Goal: Task Accomplishment & Management: Manage account settings

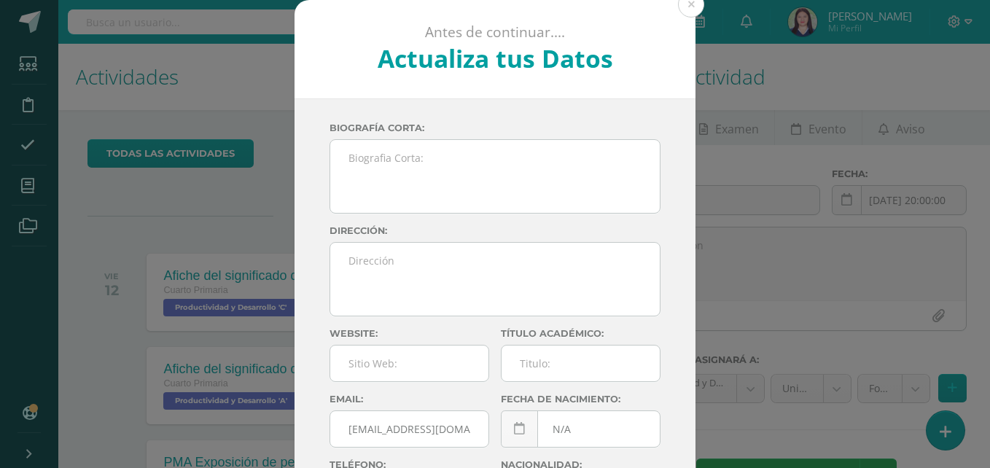
click at [673, 15] on div "Antes de continuar.... Actualiza tus Datos" at bounding box center [494, 49] width 401 height 98
click at [686, 7] on button at bounding box center [691, 4] width 26 height 26
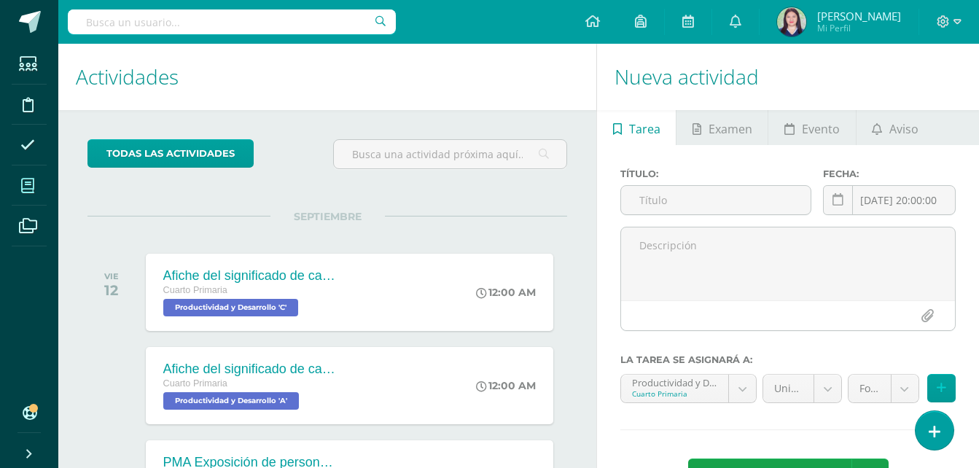
click at [25, 190] on icon at bounding box center [27, 186] width 13 height 15
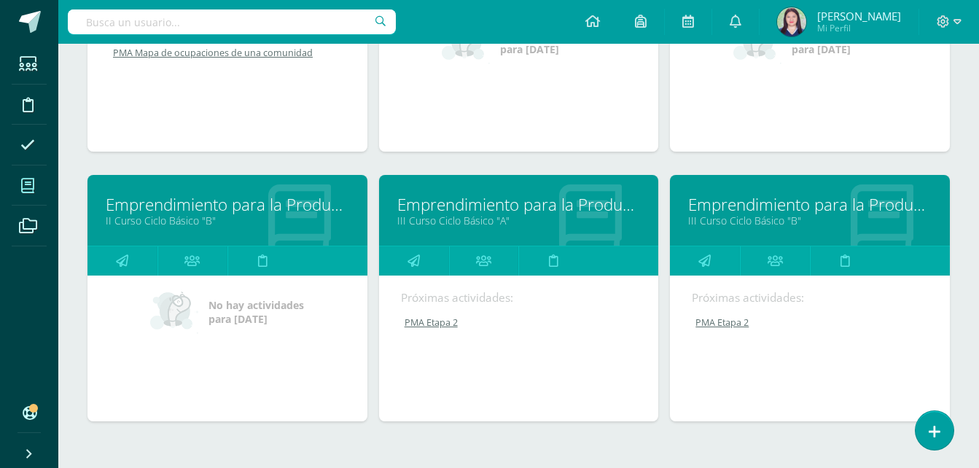
scroll to position [1195, 0]
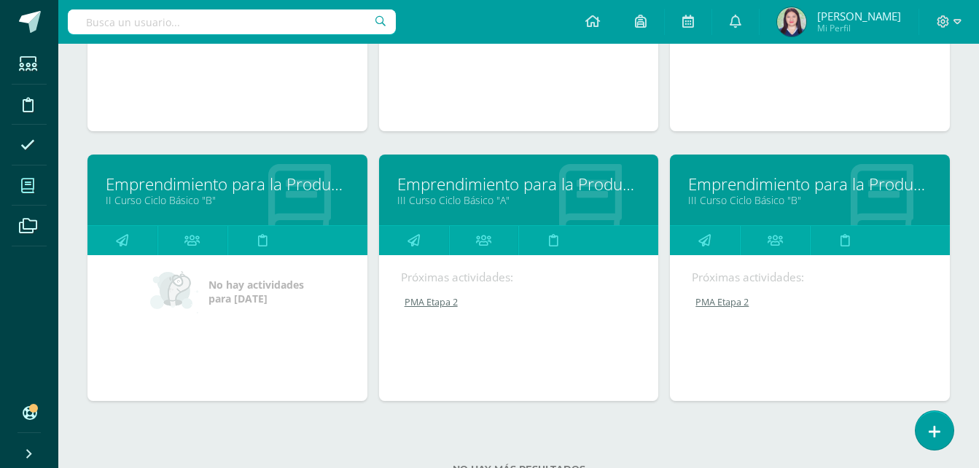
click at [711, 179] on link "Emprendimiento para la Productividad" at bounding box center [809, 184] width 243 height 23
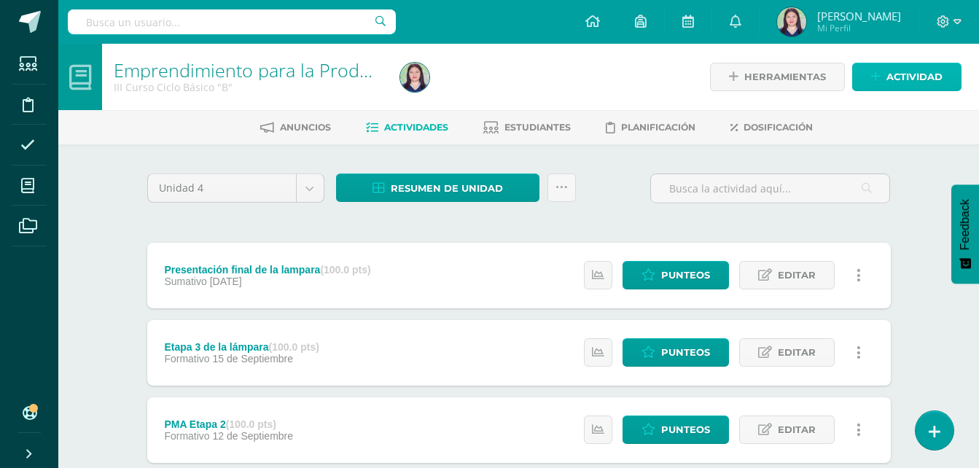
click at [893, 68] on span "Actividad" at bounding box center [914, 76] width 56 height 27
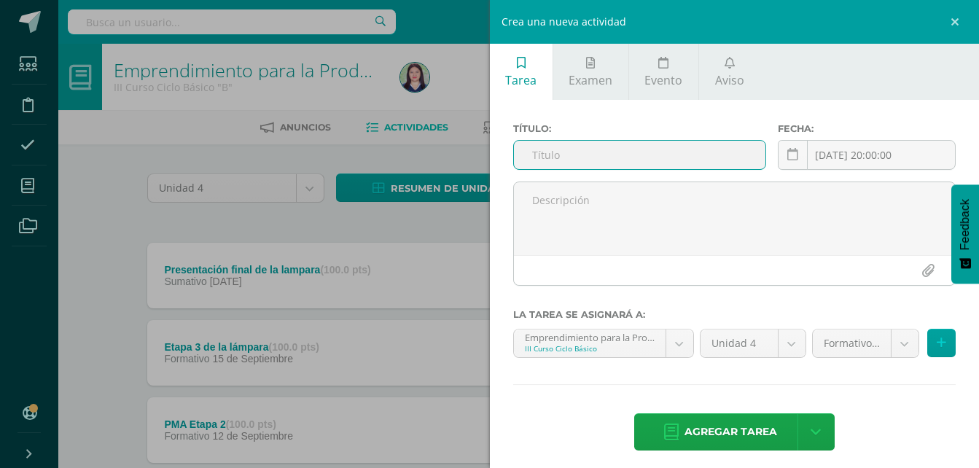
click at [721, 142] on input "text" at bounding box center [640, 155] width 252 height 28
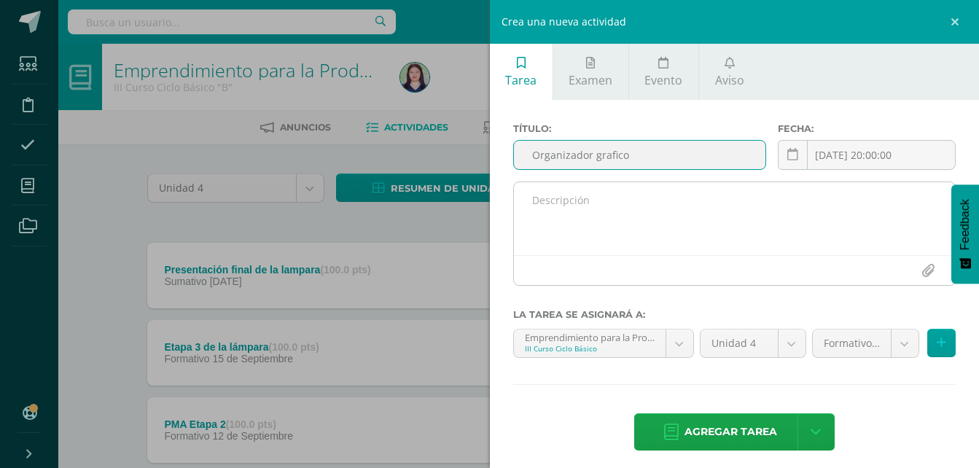
type input "Organizador grafico"
click at [689, 262] on div at bounding box center [735, 270] width 442 height 30
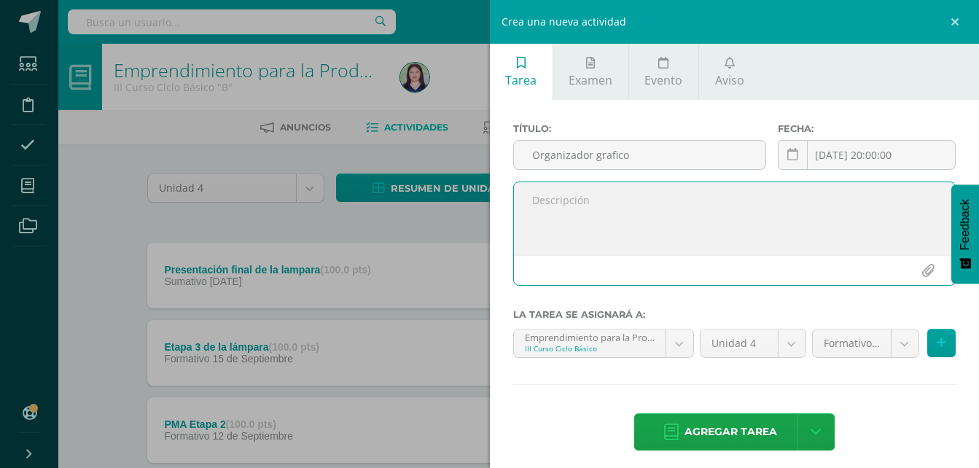
click at [693, 219] on textarea at bounding box center [735, 218] width 442 height 73
click at [759, 197] on textarea "Elabora un organizador grafico de las" at bounding box center [735, 218] width 442 height 73
drag, startPoint x: 779, startPoint y: 204, endPoint x: 511, endPoint y: 189, distance: 268.6
click at [511, 189] on div "Elabora un organizador grafico de la electricidad" at bounding box center [734, 239] width 455 height 116
type textarea "Elabora un organizador grafico de la electricidad"
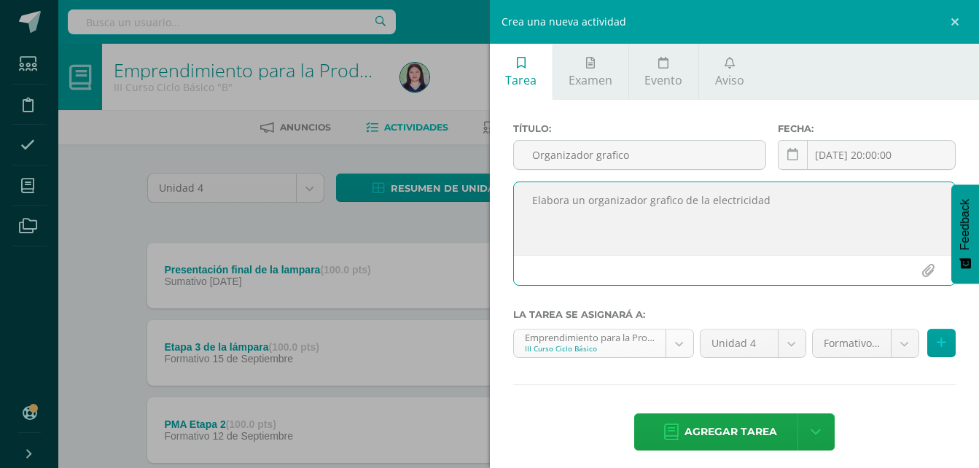
click at [665, 347] on body "Estudiantes Disciplina Asistencia Mis cursos Archivos Soporte Ayuda Reportar un…" at bounding box center [489, 395] width 979 height 791
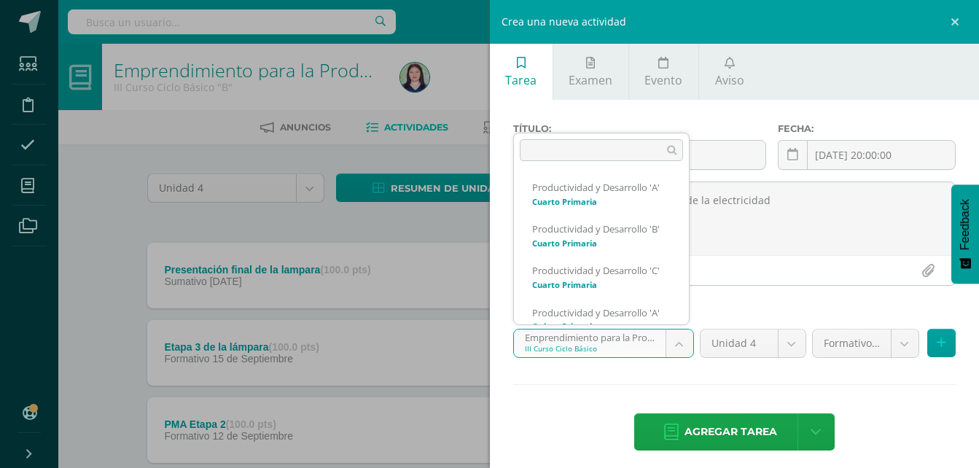
scroll to position [657, 0]
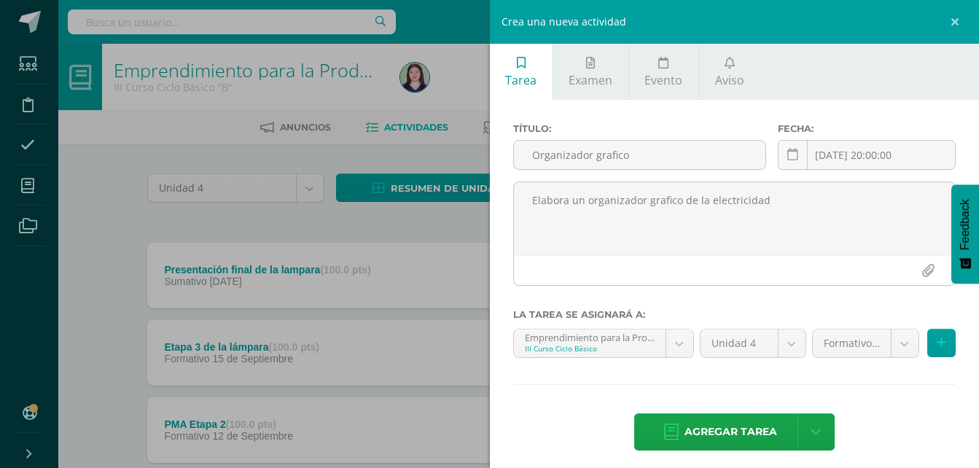
click at [931, 351] on body "Estudiantes Disciplina Asistencia Mis cursos Archivos Soporte Ayuda Reportar un…" at bounding box center [489, 395] width 979 height 791
click at [937, 339] on icon at bounding box center [941, 343] width 9 height 12
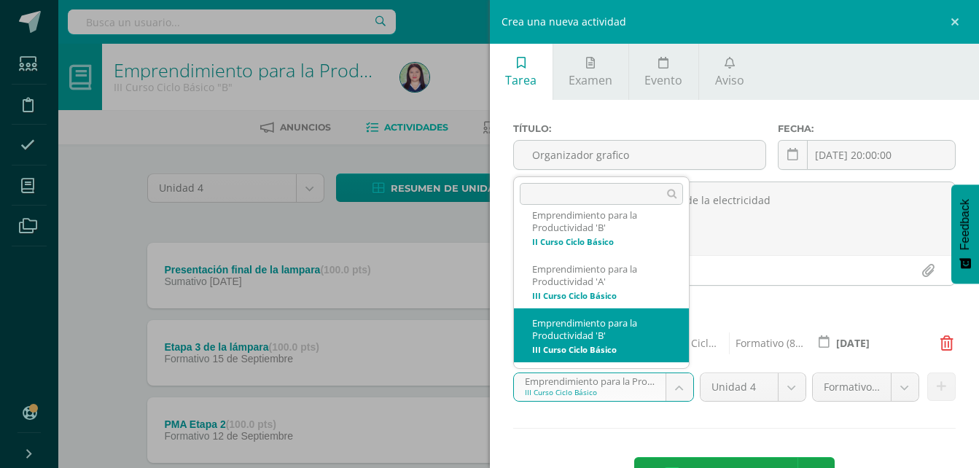
click at [668, 375] on body "Estudiantes Disciplina Asistencia Mis cursos Archivos Soporte Ayuda Reportar un…" at bounding box center [489, 395] width 979 height 791
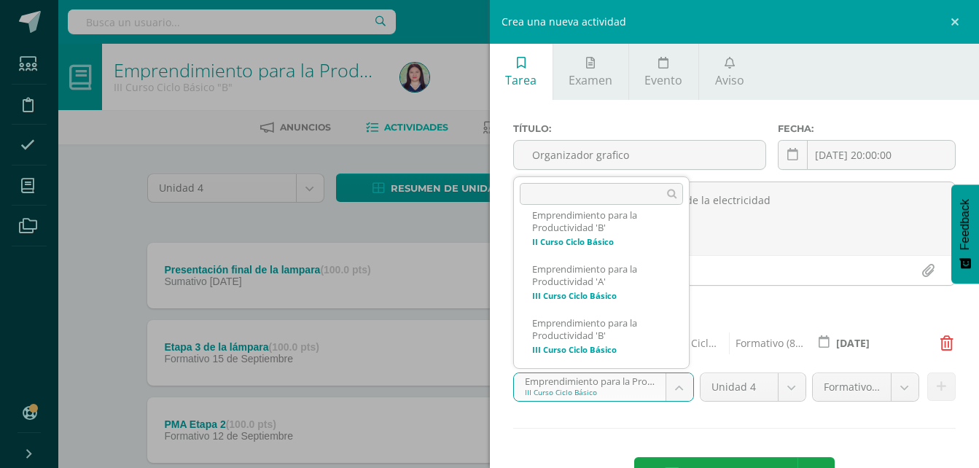
scroll to position [663, 0]
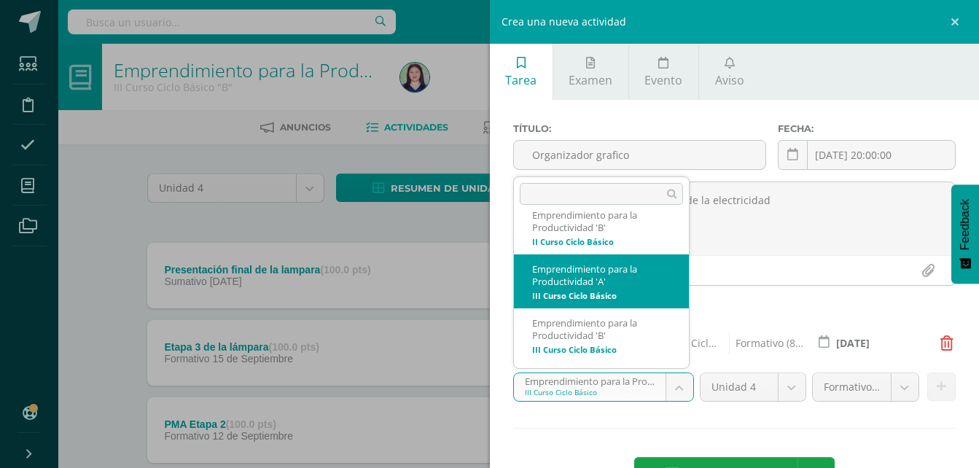
select select "228523"
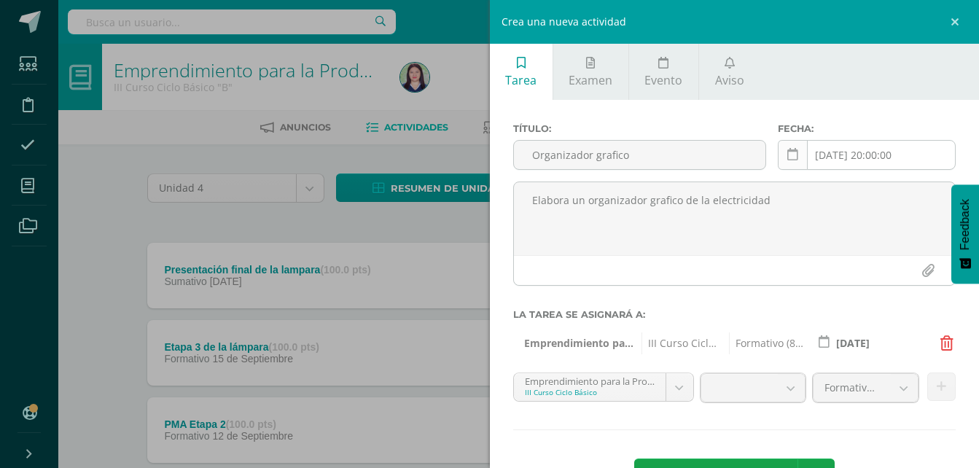
click at [787, 153] on icon at bounding box center [792, 155] width 11 height 12
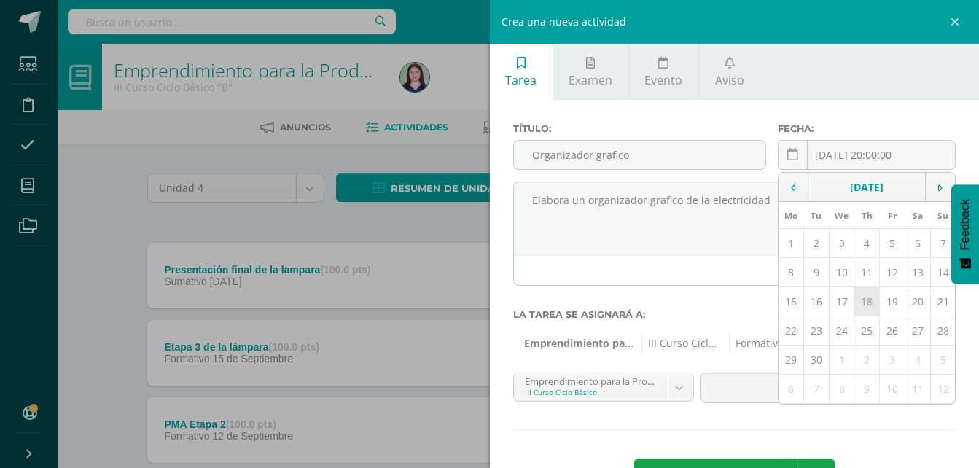
click at [860, 302] on td "18" at bounding box center [867, 301] width 26 height 29
type input "2025-09-18"
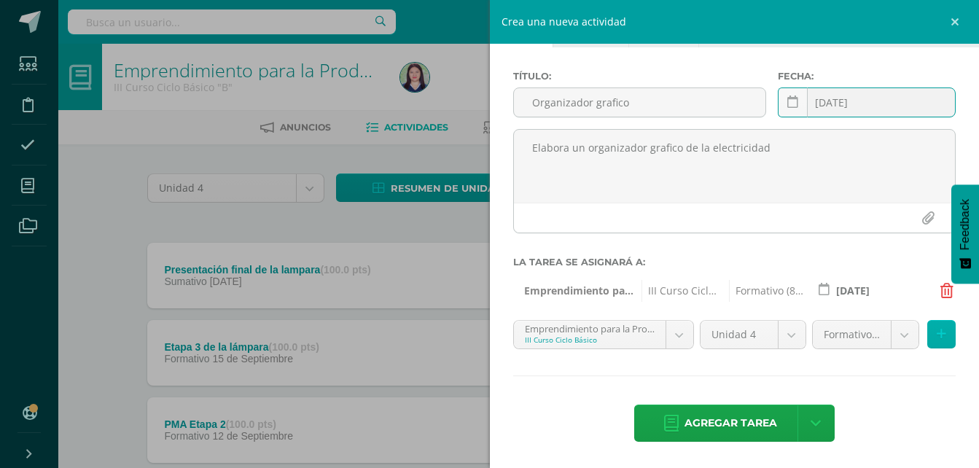
scroll to position [52, 0]
click at [936, 340] on button at bounding box center [941, 334] width 28 height 28
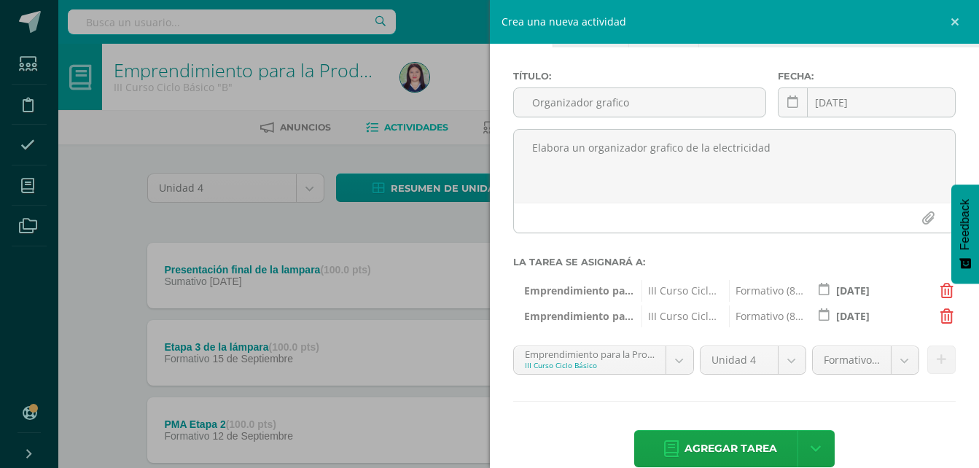
click at [599, 284] on span "Emprendimiento para la Productividad 'B'" at bounding box center [578, 291] width 109 height 22
click at [706, 435] on span "Agregar tarea" at bounding box center [730, 449] width 93 height 36
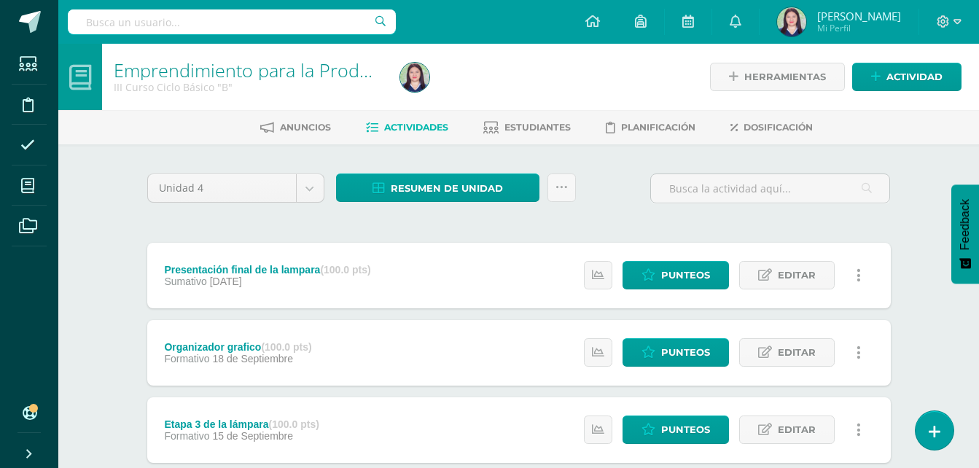
click at [106, 305] on div "Emprendimiento para la Productividad III Curso Ciclo Básico "B" Herramientas De…" at bounding box center [518, 456] width 920 height 825
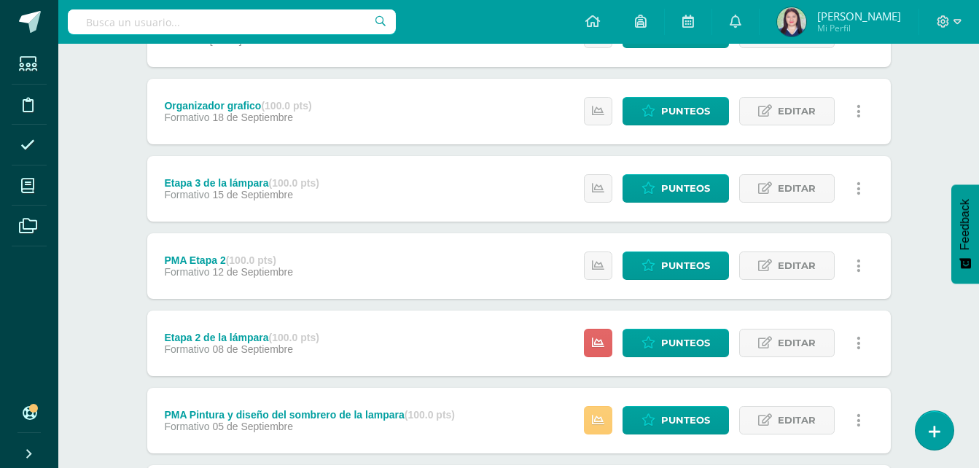
scroll to position [235, 0]
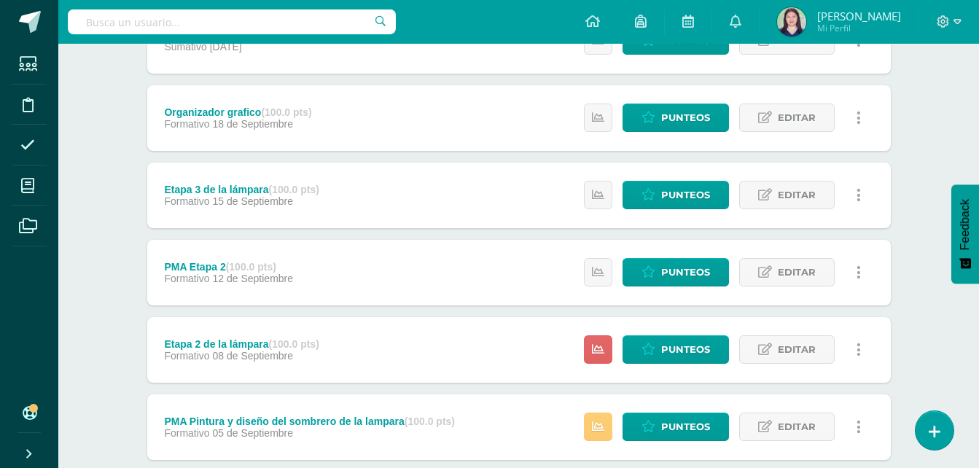
click at [122, 379] on div "Unidad 4 Unidad 1 Unidad 2 Unidad 3 Unidad 4 Resumen de unidad Descargar como H…" at bounding box center [519, 272] width 802 height 724
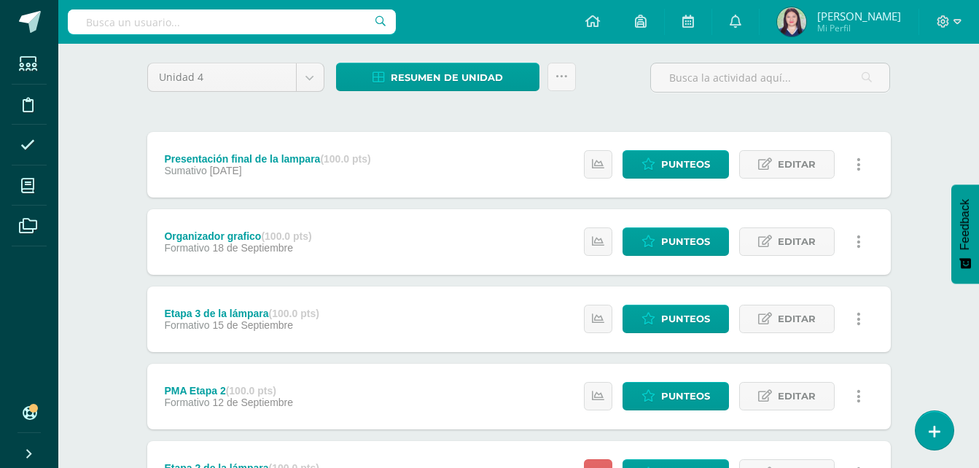
scroll to position [0, 0]
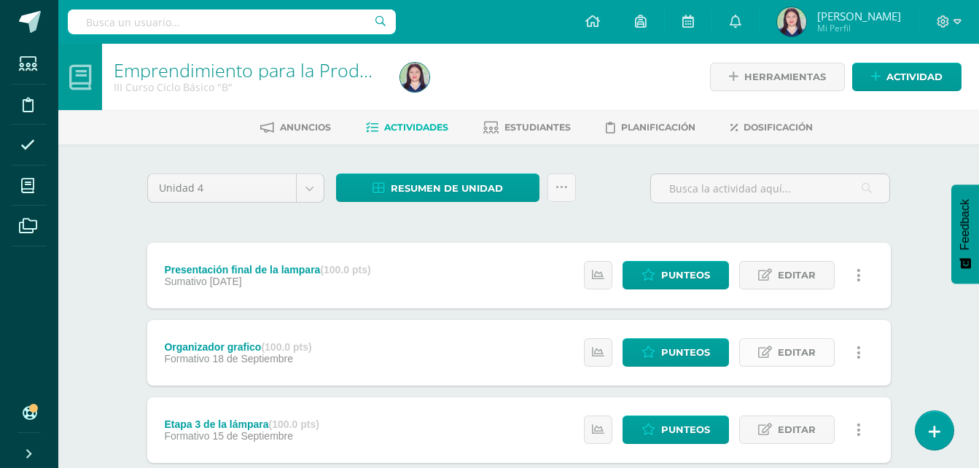
click at [794, 347] on span "Editar" at bounding box center [797, 352] width 38 height 27
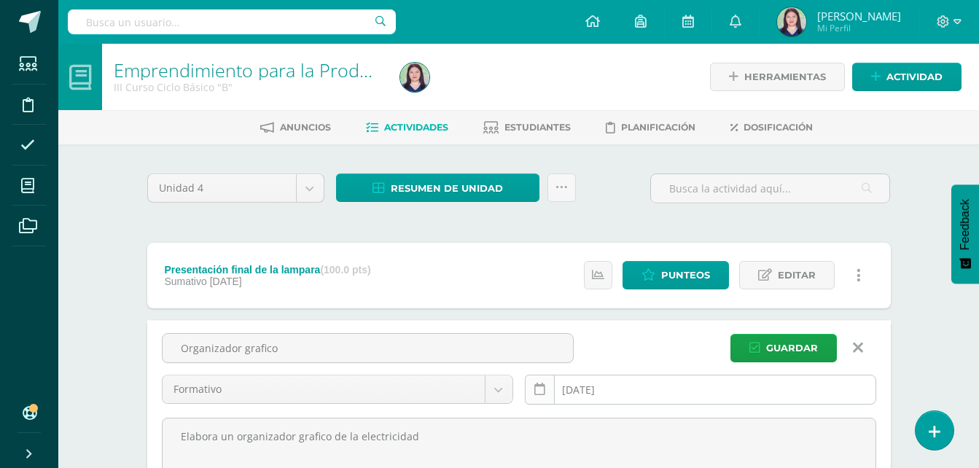
click at [531, 395] on link at bounding box center [540, 390] width 30 height 30
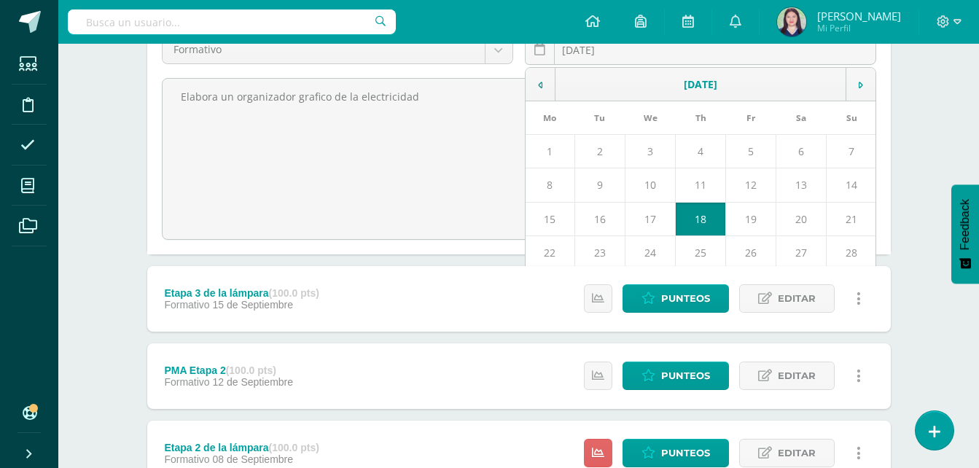
scroll to position [354, 0]
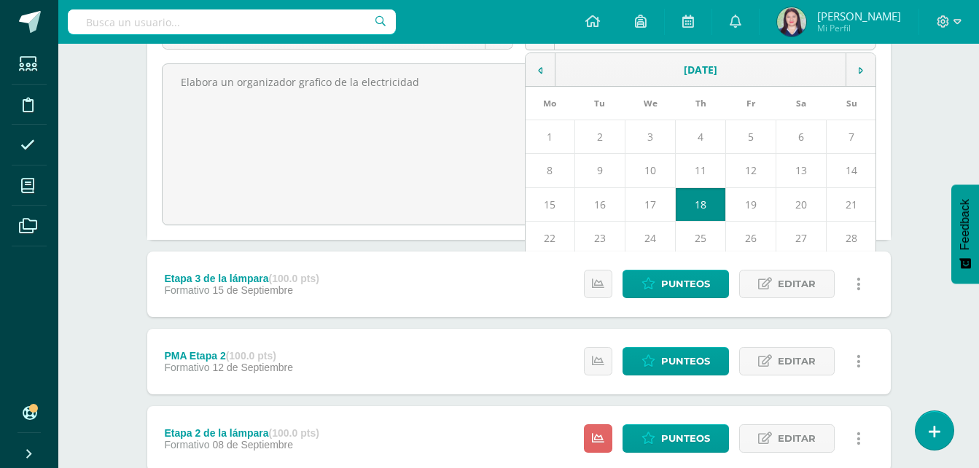
click at [710, 165] on td "11" at bounding box center [701, 171] width 50 height 34
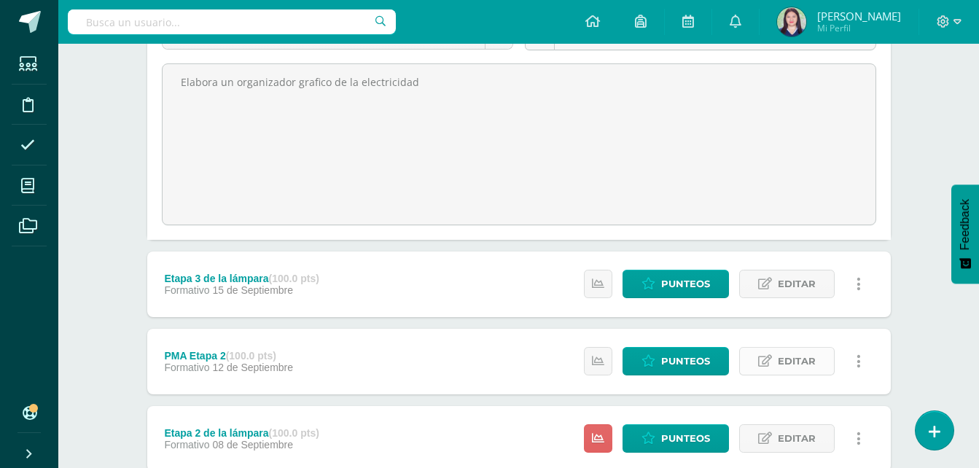
click at [776, 359] on link "Editar" at bounding box center [786, 361] width 95 height 28
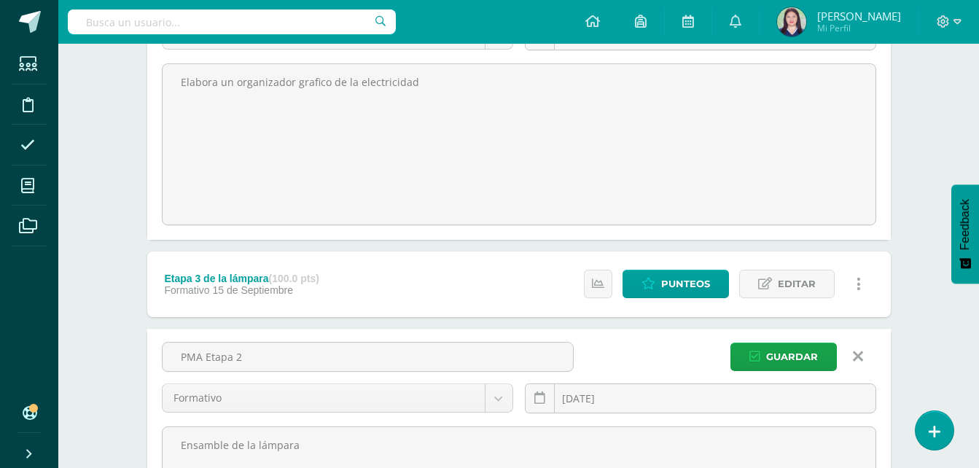
click at [856, 351] on icon at bounding box center [858, 356] width 10 height 16
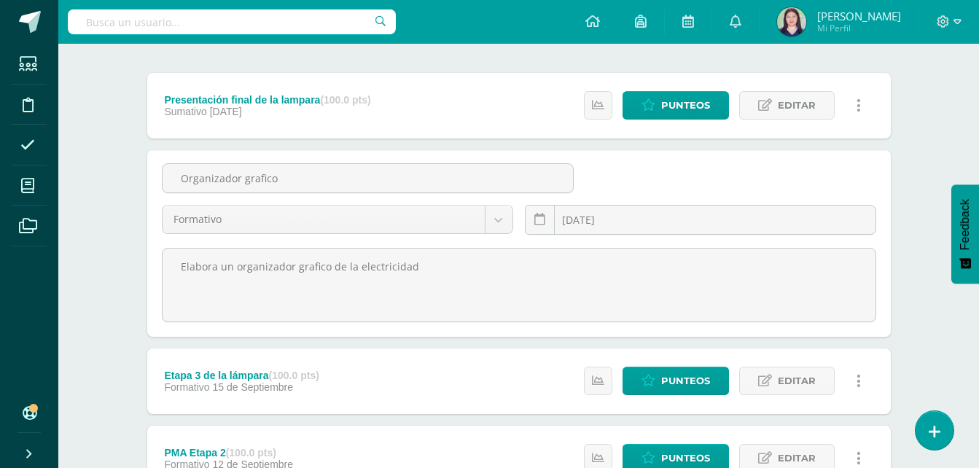
scroll to position [162, 0]
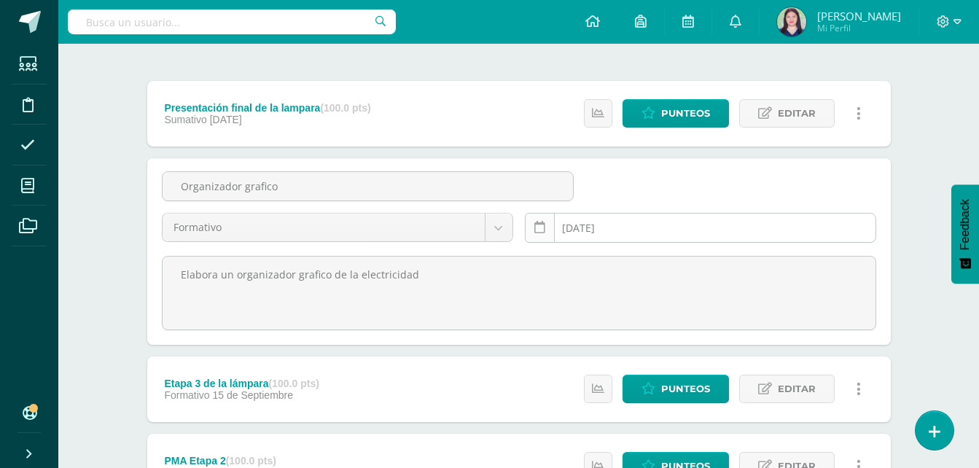
click at [542, 232] on icon at bounding box center [539, 228] width 11 height 12
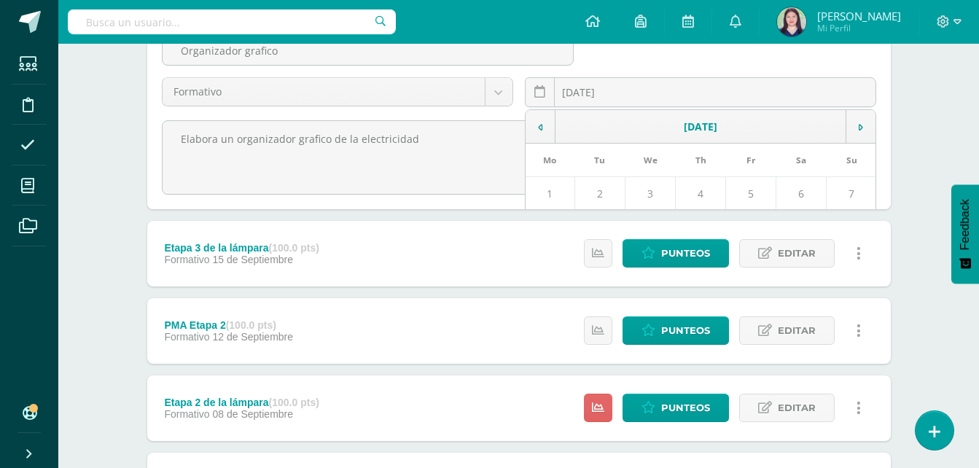
scroll to position [291, 0]
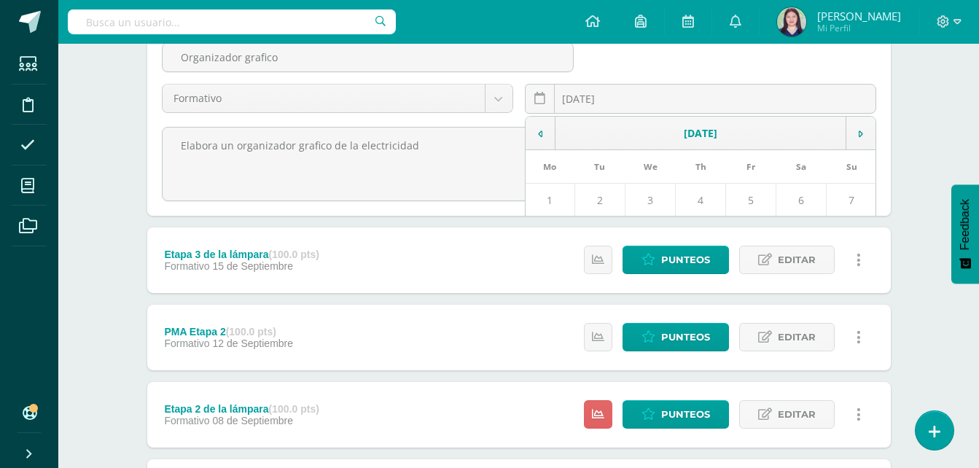
type input "2025-09-10"
click at [880, 166] on div "Elabora un organizador grafico de la electricidad" at bounding box center [519, 163] width 726 height 76
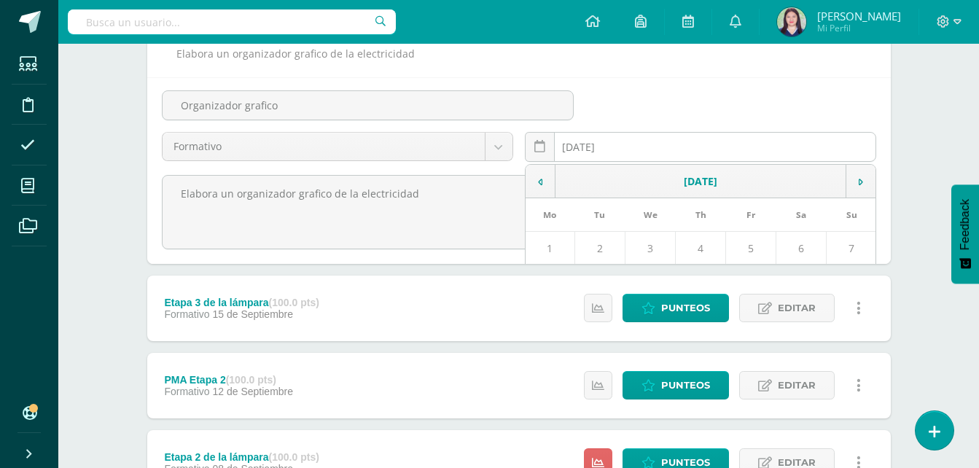
click at [704, 145] on input "2025-09-10" at bounding box center [700, 147] width 350 height 28
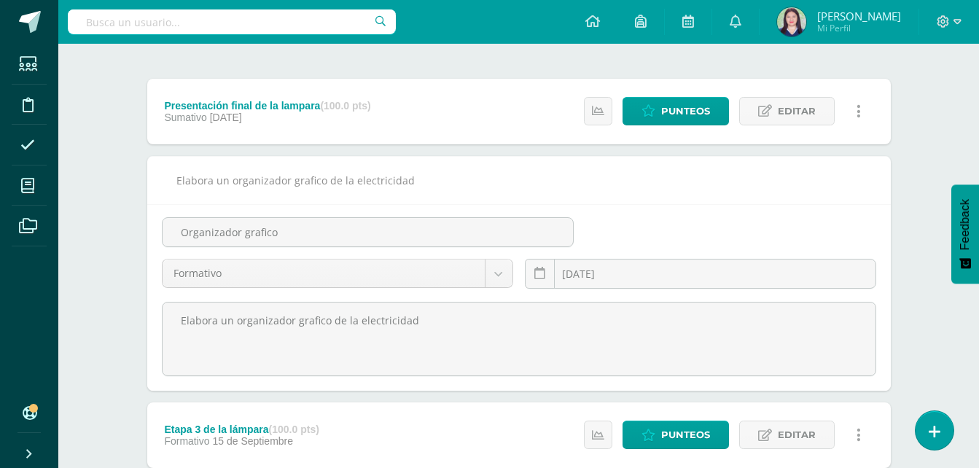
scroll to position [156, 0]
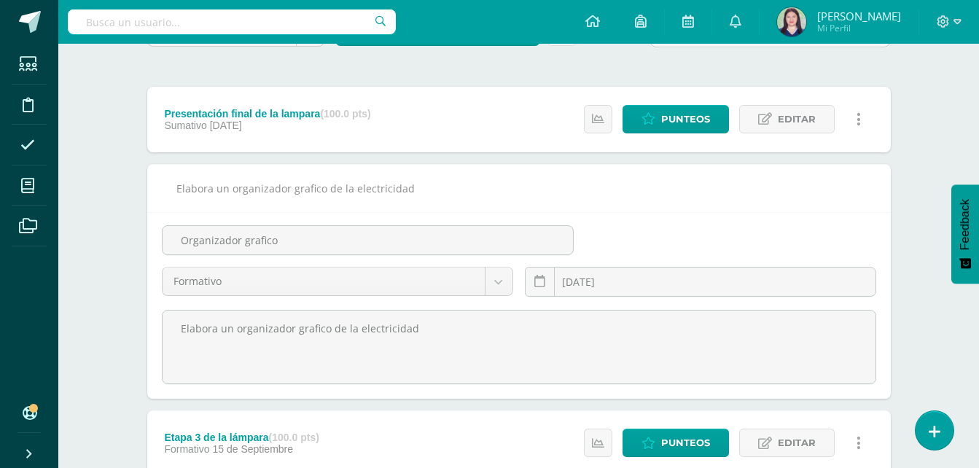
click at [743, 71] on div "Unidad 4 Unidad 1 Unidad 2 Unidad 3 Unidad 4 Resumen de unidad Descargar como H…" at bounding box center [518, 434] width 755 height 835
click at [808, 168] on div "Elabora un organizador grafico de la electricidad" at bounding box center [518, 188] width 743 height 48
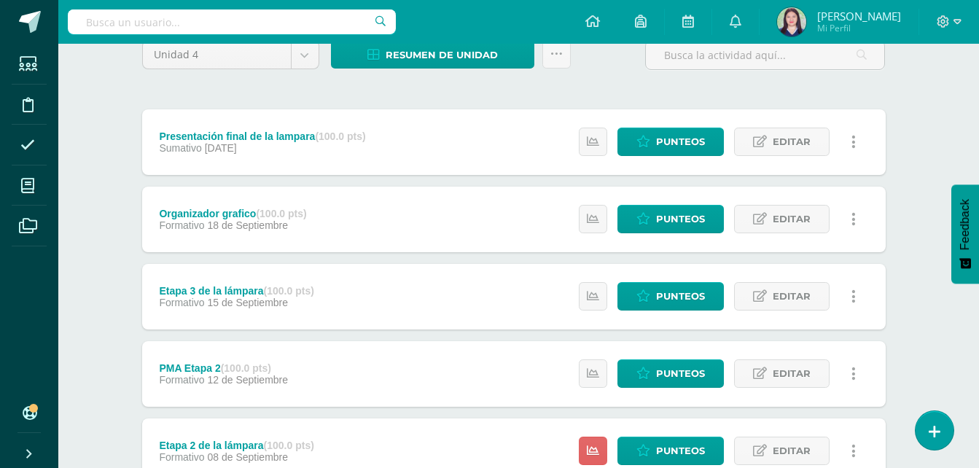
scroll to position [139, 5]
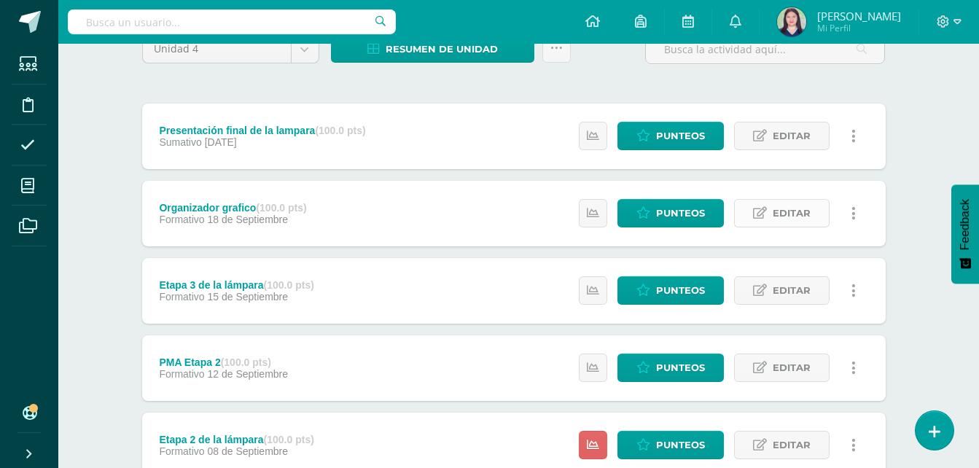
click at [757, 216] on icon at bounding box center [760, 213] width 14 height 12
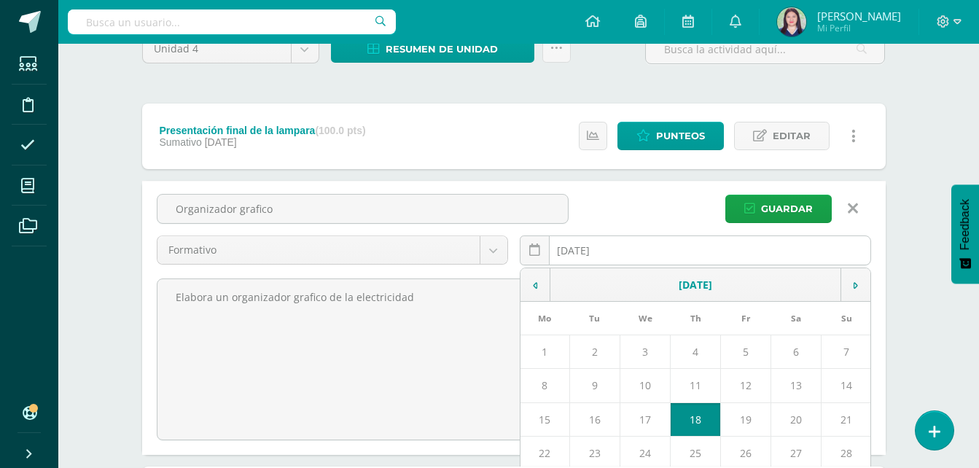
click at [660, 240] on input "[DATE]" at bounding box center [695, 250] width 350 height 28
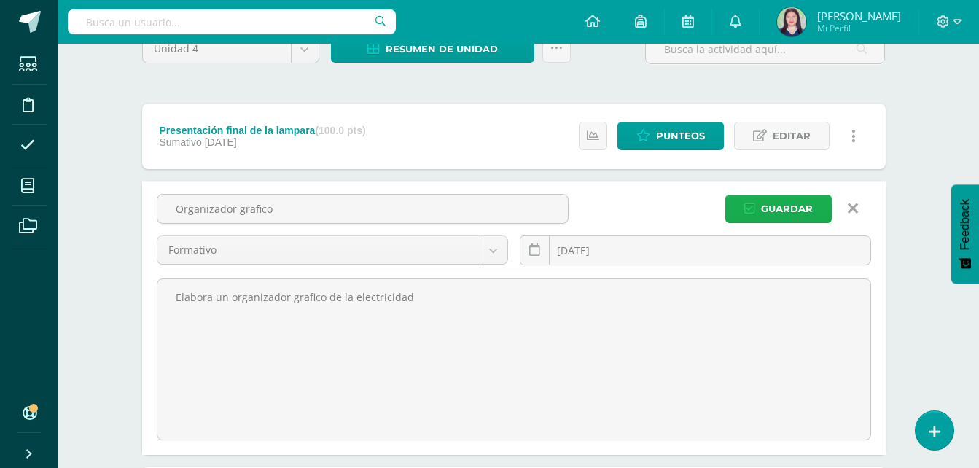
type input "2025-09-09"
click at [791, 218] on span "Guardar" at bounding box center [787, 208] width 52 height 27
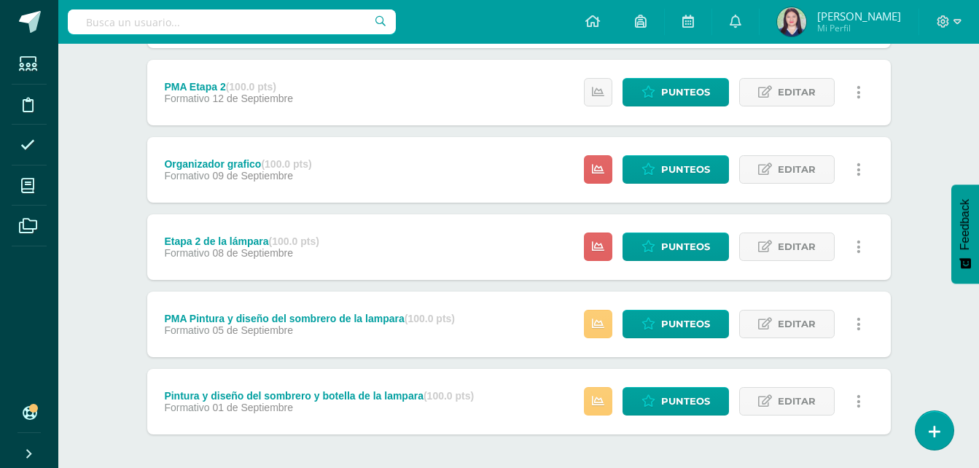
scroll to position [348, 0]
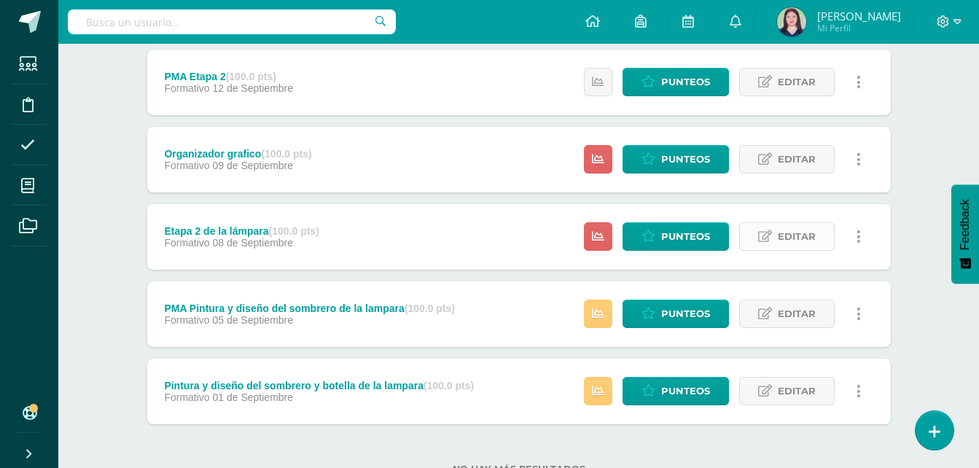
click at [772, 234] on icon at bounding box center [765, 236] width 14 height 12
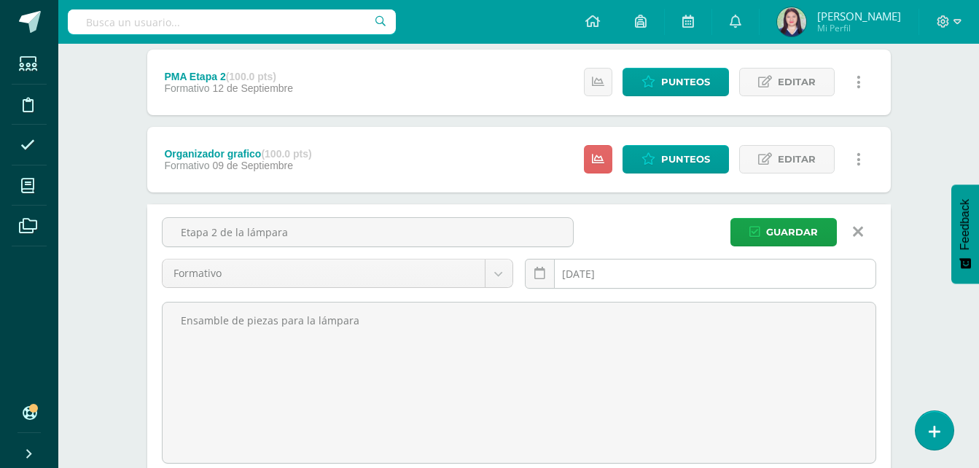
click at [716, 263] on input "[DATE]" at bounding box center [700, 273] width 350 height 28
click at [708, 263] on input "[DATE]" at bounding box center [700, 273] width 350 height 28
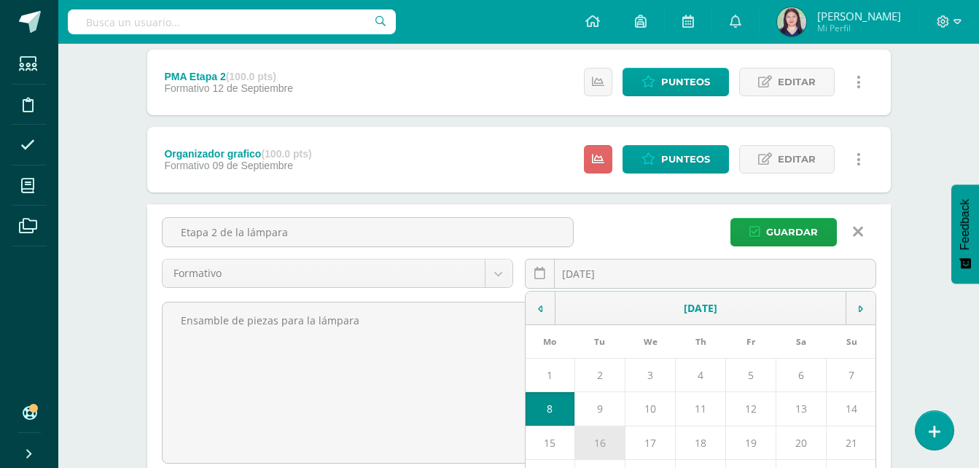
click at [623, 449] on td "16" at bounding box center [599, 443] width 50 height 34
type input "[DATE]"
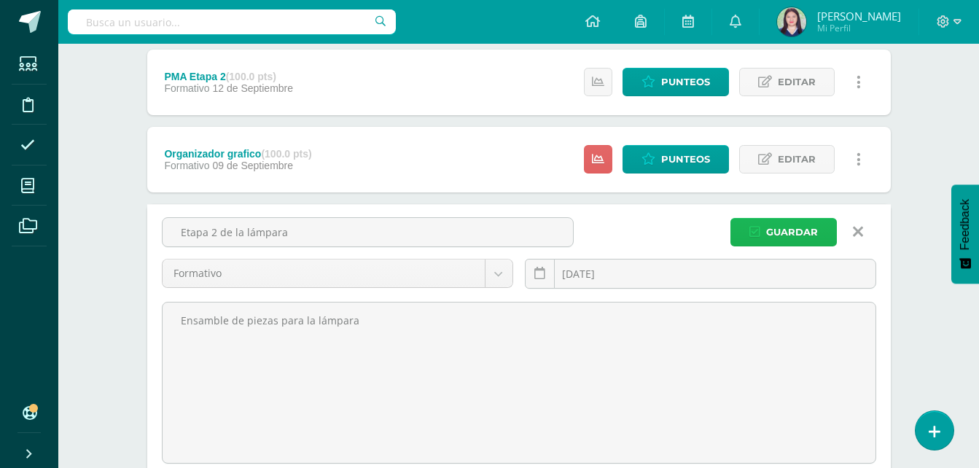
click at [764, 222] on button "Guardar" at bounding box center [783, 232] width 106 height 28
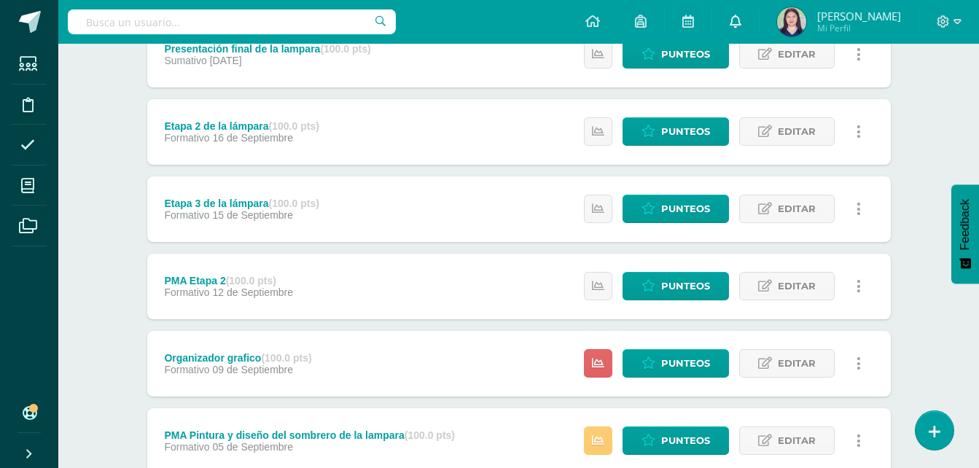
scroll to position [215, 0]
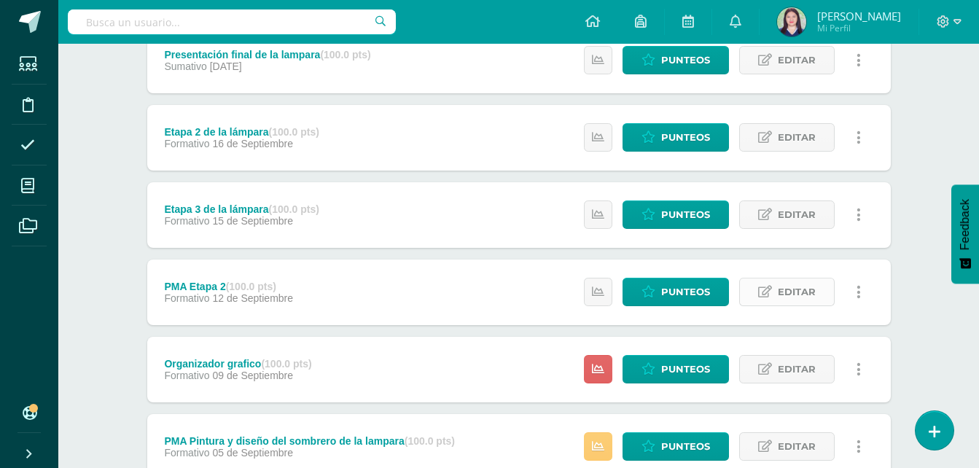
click at [775, 282] on link "Editar" at bounding box center [786, 292] width 95 height 28
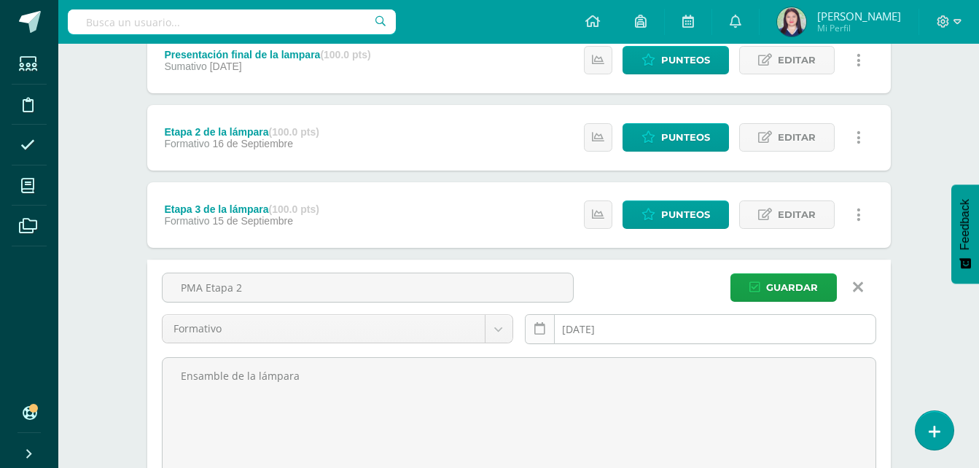
click at [543, 337] on link at bounding box center [540, 329] width 30 height 30
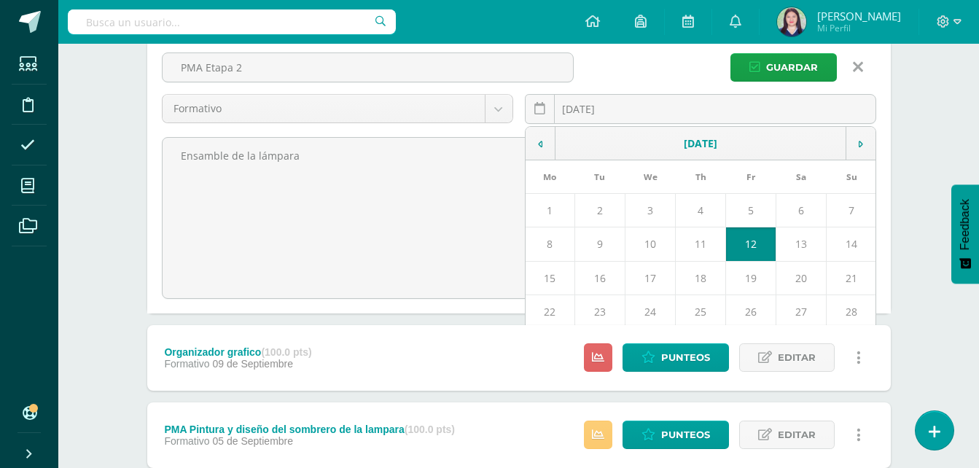
scroll to position [434, 0]
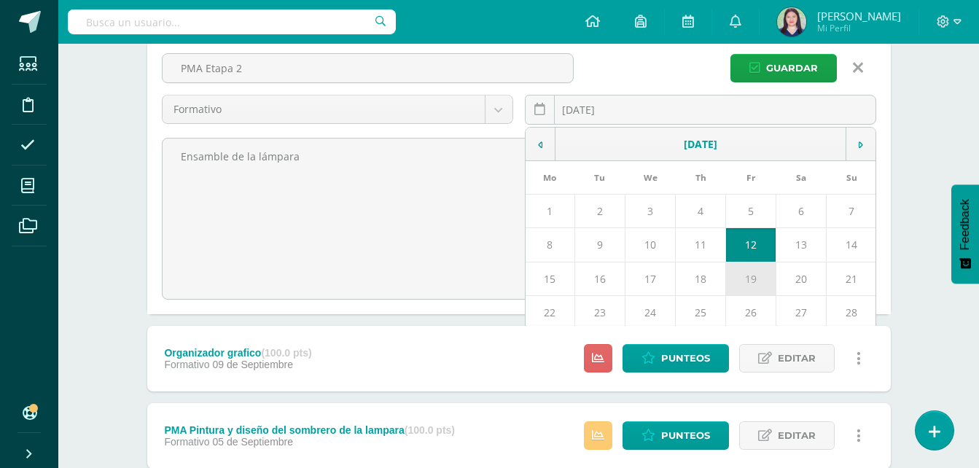
click at [731, 273] on td "19" at bounding box center [751, 279] width 50 height 34
type input "[DATE]"
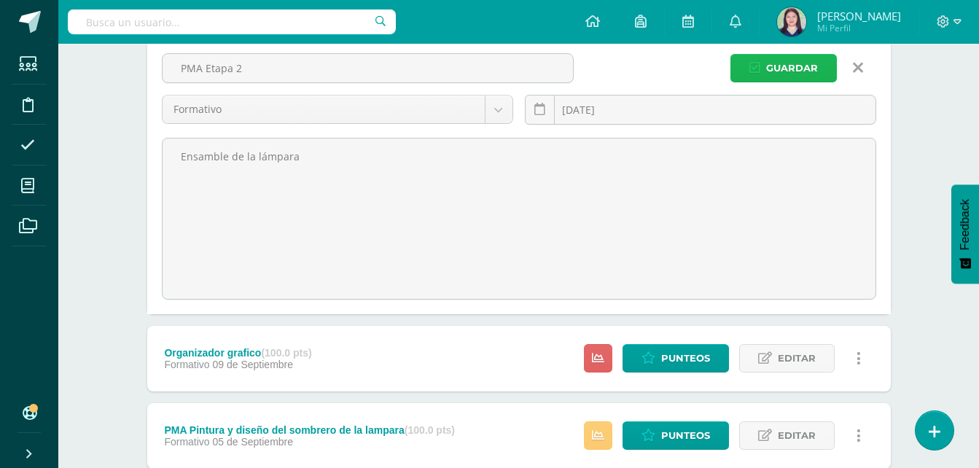
click at [791, 78] on span "Guardar" at bounding box center [792, 68] width 52 height 27
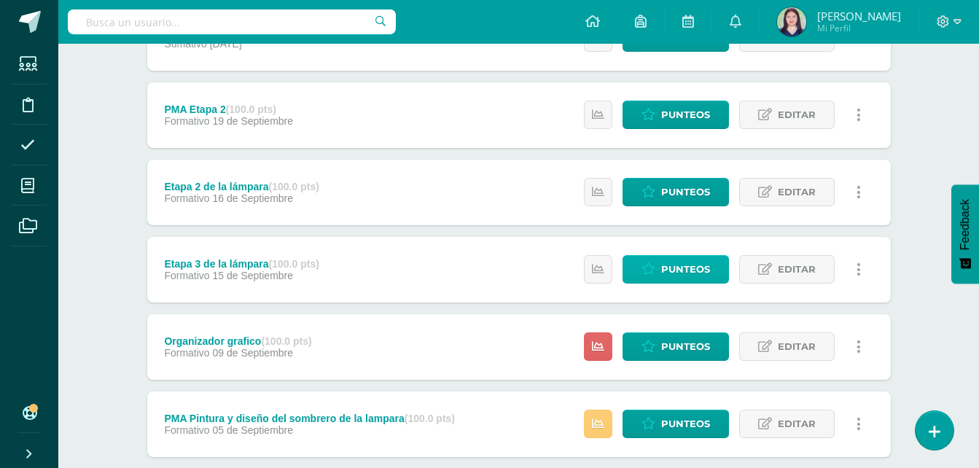
scroll to position [238, 0]
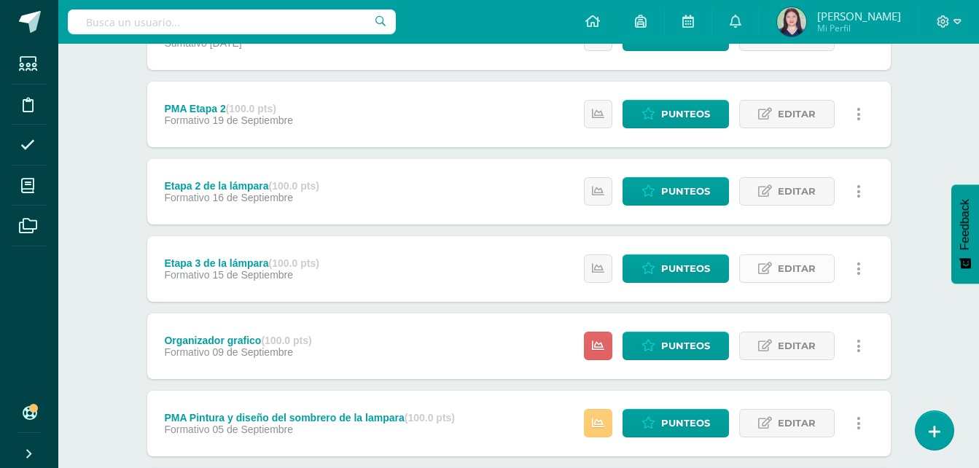
click at [751, 269] on link "Editar" at bounding box center [786, 268] width 95 height 28
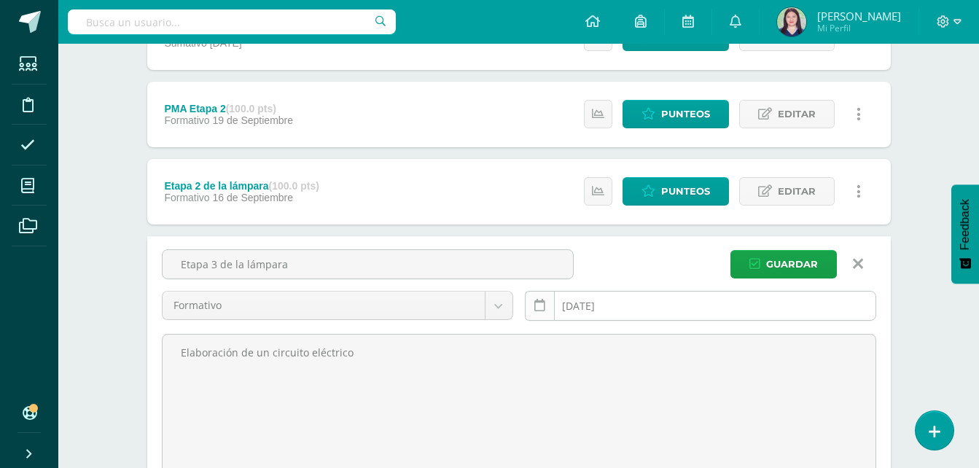
click at [548, 305] on link at bounding box center [540, 306] width 30 height 30
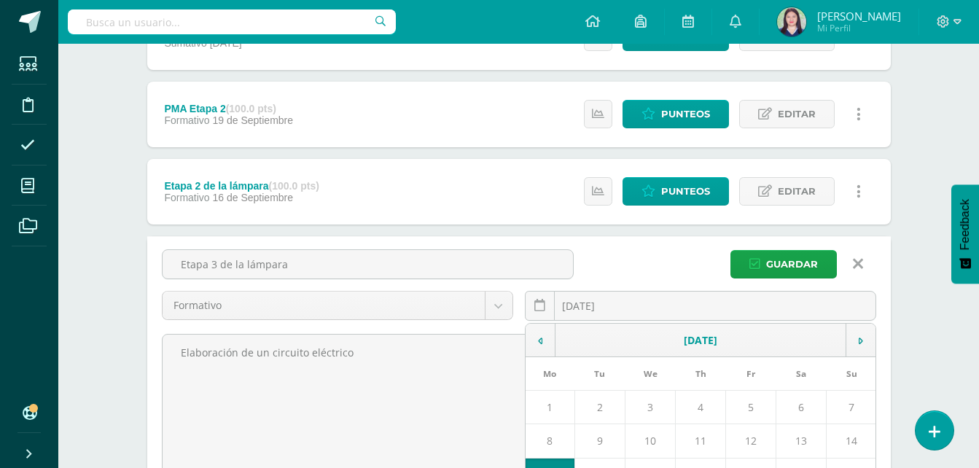
scroll to position [609, 0]
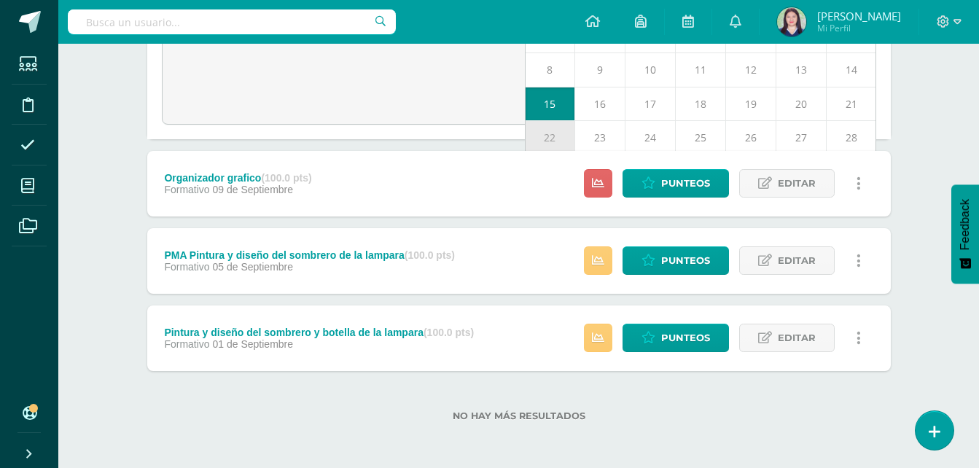
click at [556, 121] on td "22" at bounding box center [550, 137] width 50 height 34
type input "[DATE]"
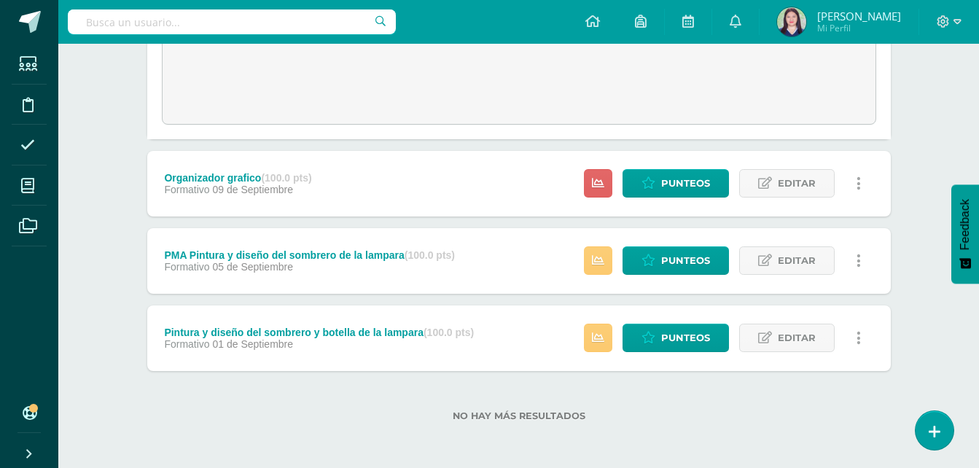
scroll to position [310, 0]
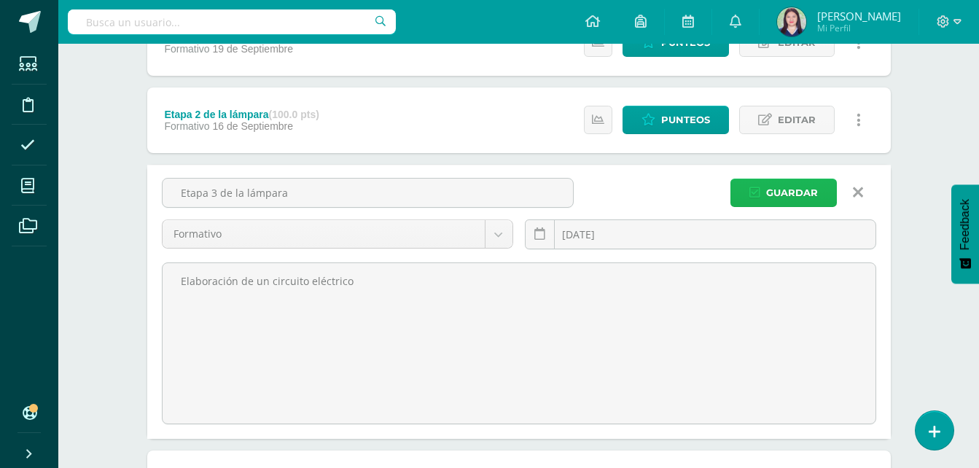
click at [787, 187] on span "Guardar" at bounding box center [792, 192] width 52 height 27
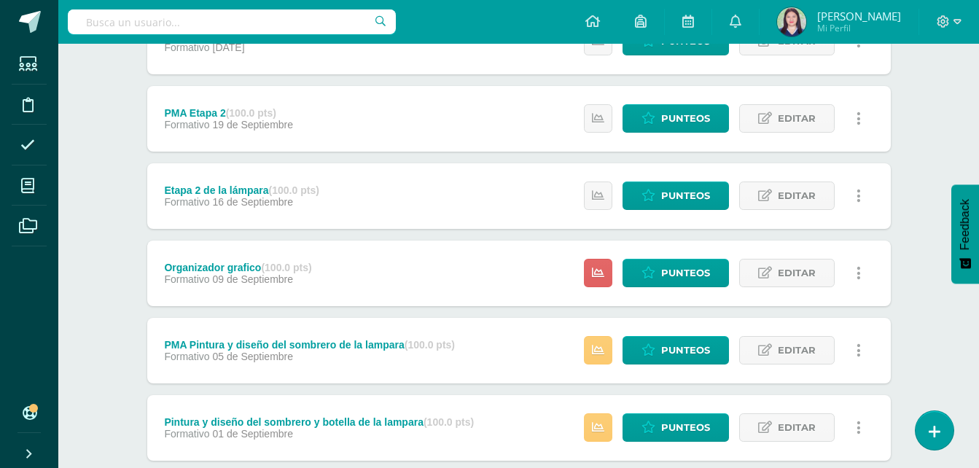
scroll to position [304, 0]
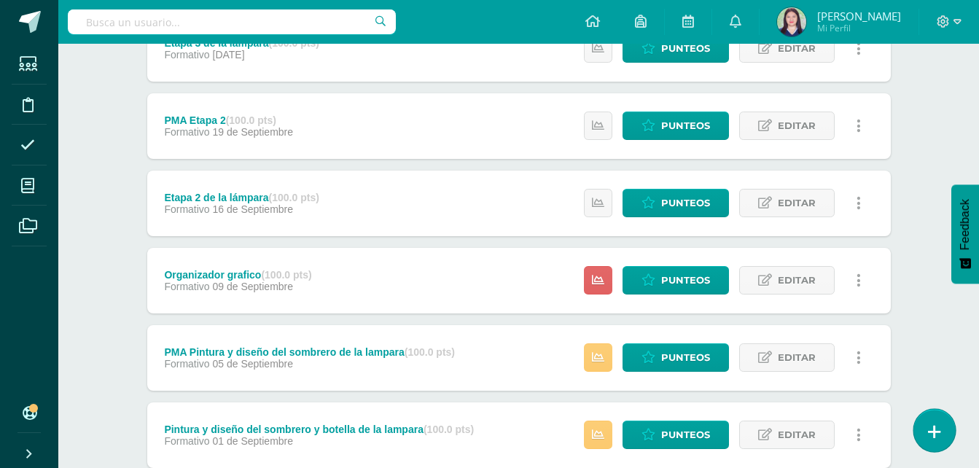
click at [939, 424] on icon at bounding box center [934, 431] width 13 height 17
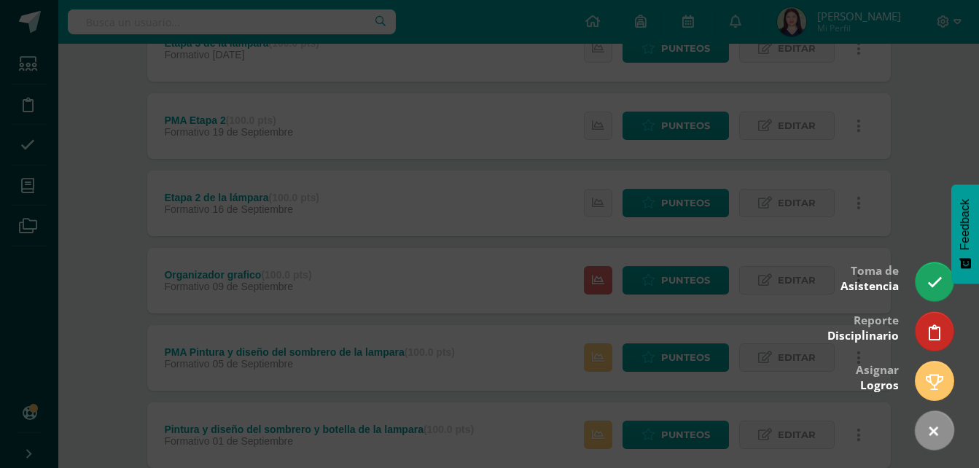
click at [915, 186] on div at bounding box center [489, 234] width 979 height 468
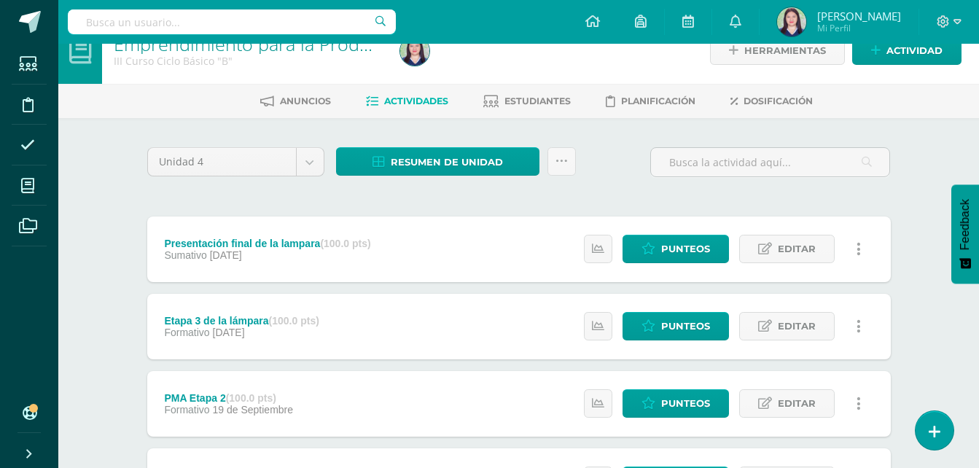
scroll to position [0, 0]
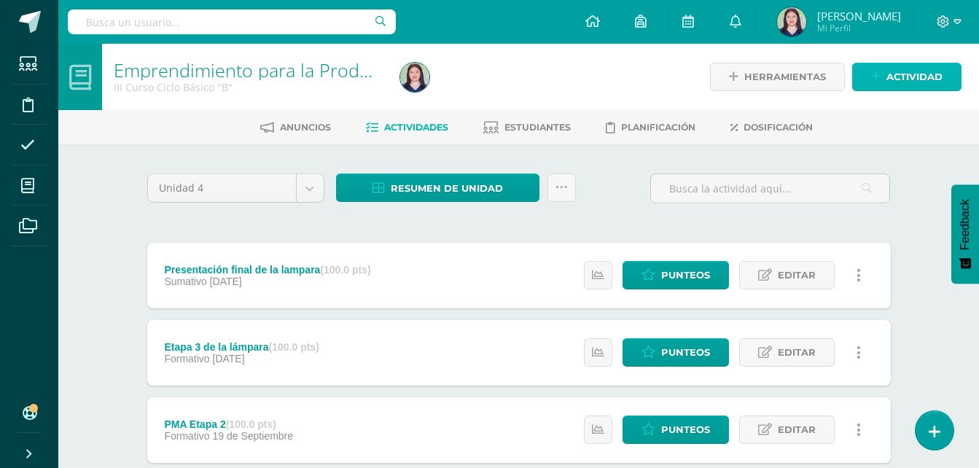
click at [868, 88] on link "Actividad" at bounding box center [906, 77] width 109 height 28
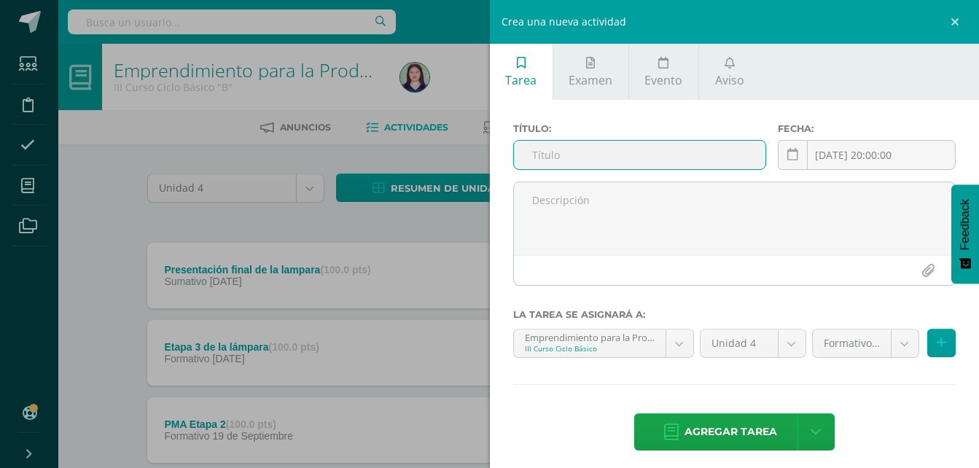
click at [712, 160] on input "text" at bounding box center [640, 155] width 252 height 28
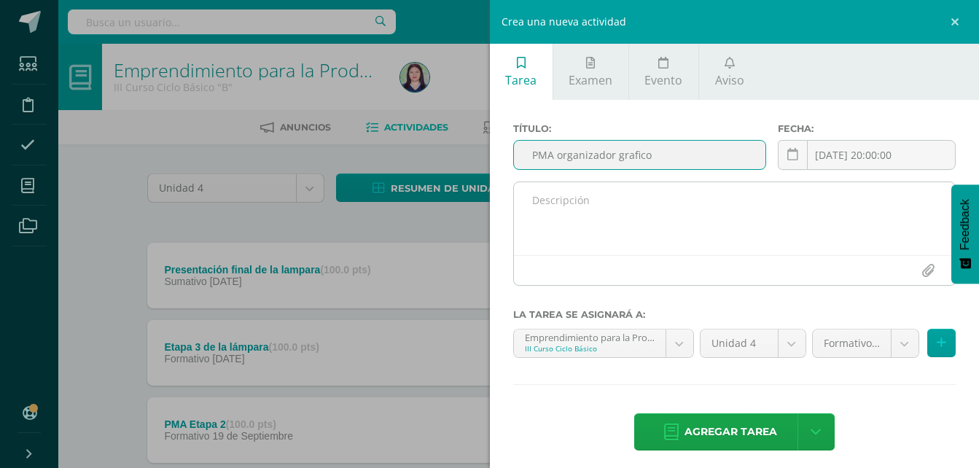
type input "PMA organizador grafico"
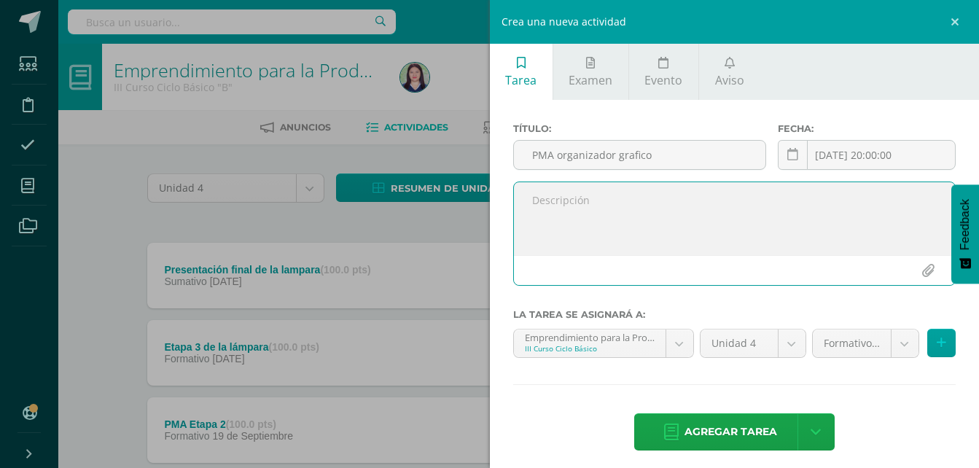
click at [744, 233] on textarea at bounding box center [735, 218] width 442 height 73
paste textarea "Elabora un organizador grafico de la electricidad"
click at [885, 251] on textarea "Elabora un organizador grafico de la electricidad" at bounding box center [735, 218] width 442 height 73
type textarea "Elabora un organizador grafico de la electricidad"
click at [789, 153] on icon at bounding box center [792, 155] width 11 height 12
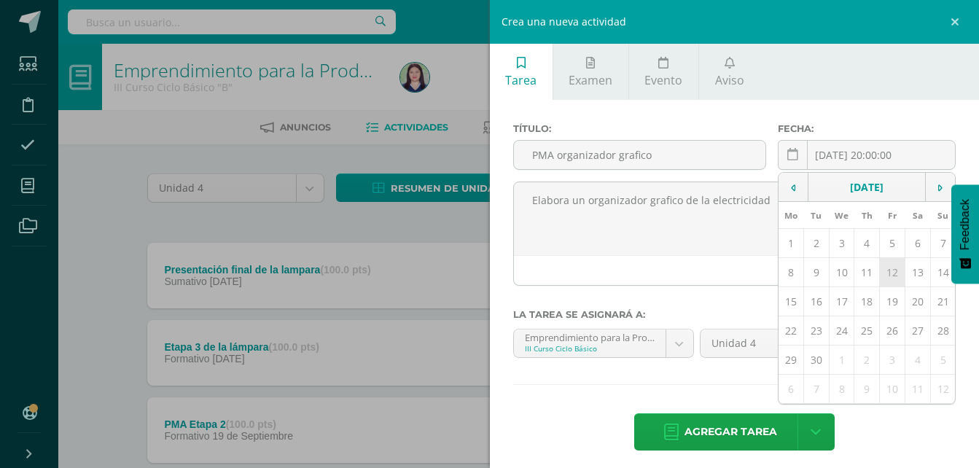
click at [886, 272] on td "12" at bounding box center [893, 272] width 26 height 29
type input "[DATE]"
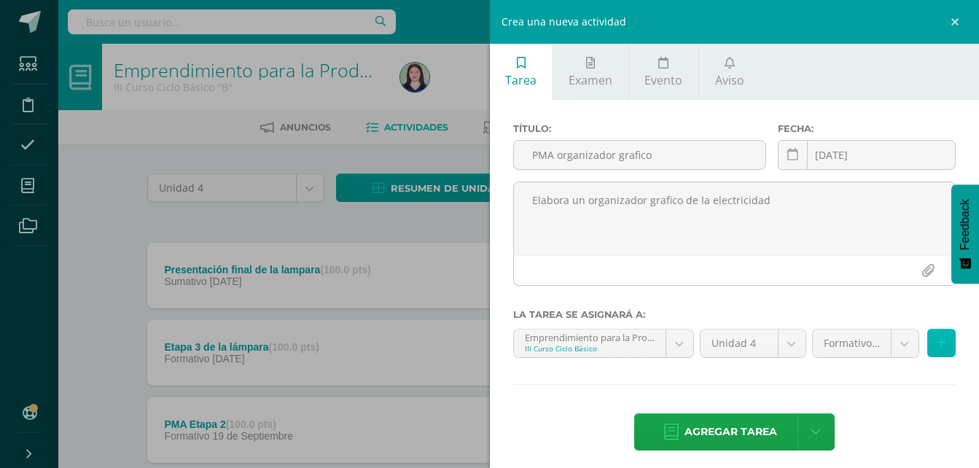
click at [943, 349] on button at bounding box center [941, 343] width 28 height 28
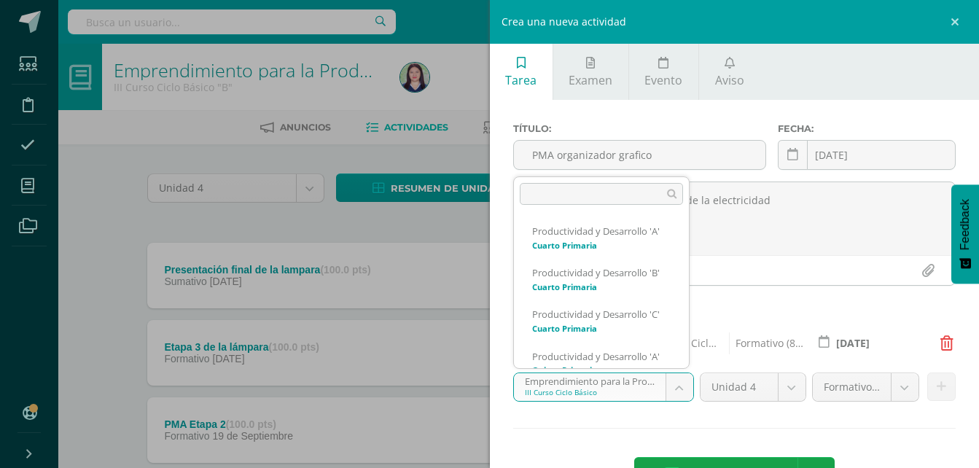
click at [681, 386] on body "La tarea Etapa 3 de la lámpara fue editada exitosamente. Estudiantes Disciplina…" at bounding box center [489, 434] width 979 height 869
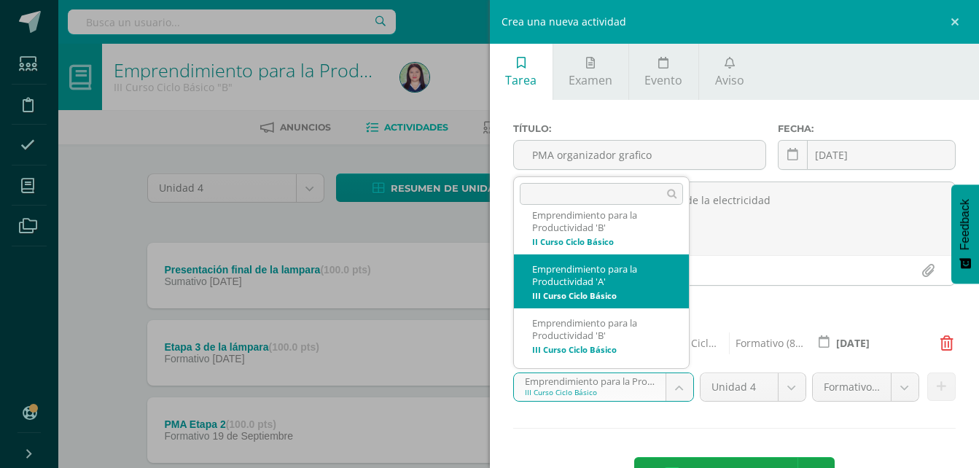
select select "228523"
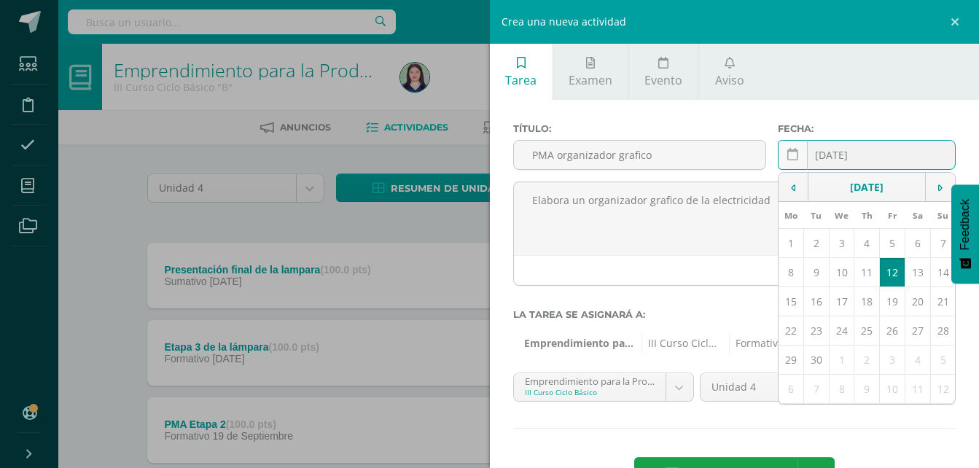
click at [864, 148] on input "[DATE]" at bounding box center [866, 155] width 176 height 28
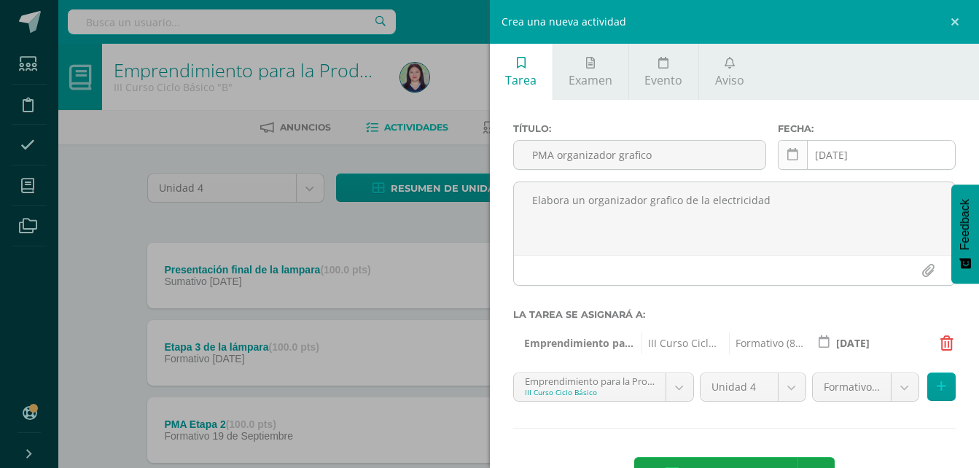
click at [787, 156] on icon at bounding box center [792, 155] width 11 height 12
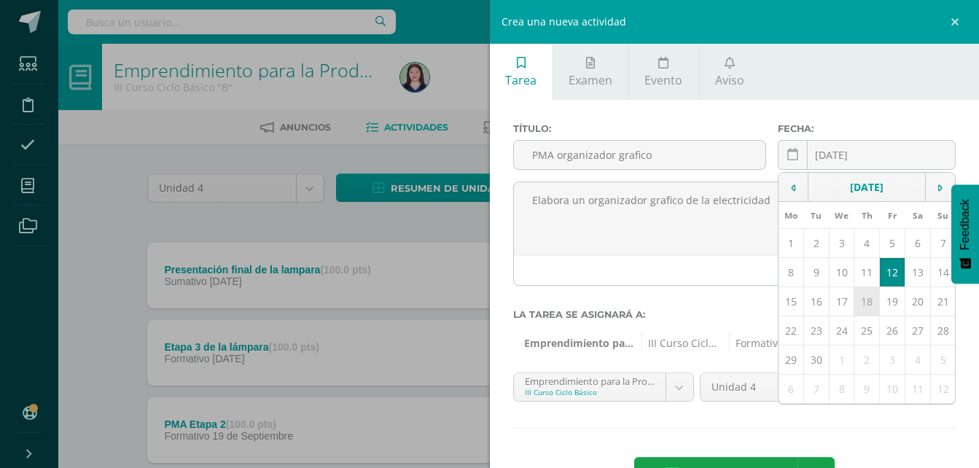
click at [861, 306] on td "18" at bounding box center [867, 301] width 26 height 29
type input "2025-09-18"
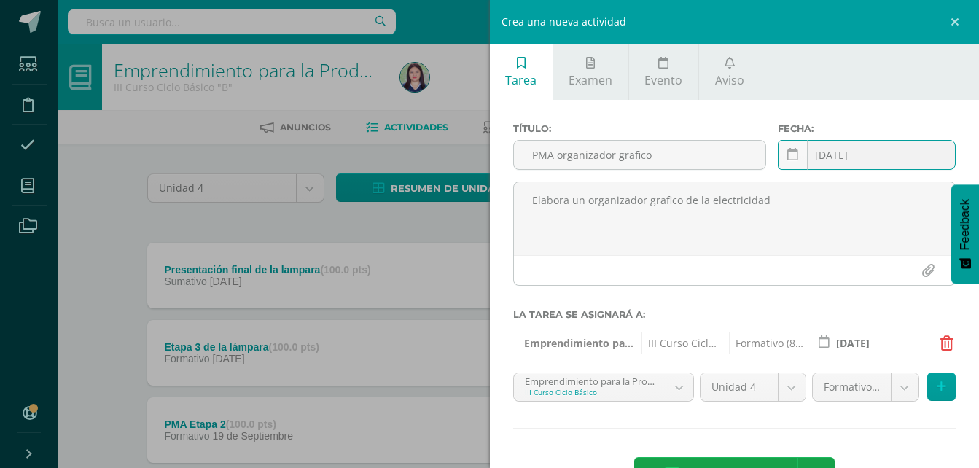
scroll to position [52, 0]
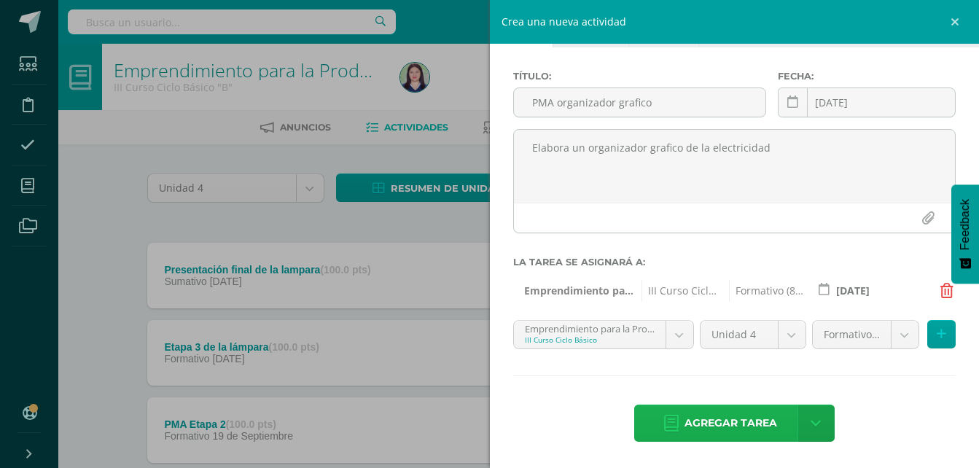
click at [763, 415] on span "Agregar tarea" at bounding box center [730, 423] width 93 height 36
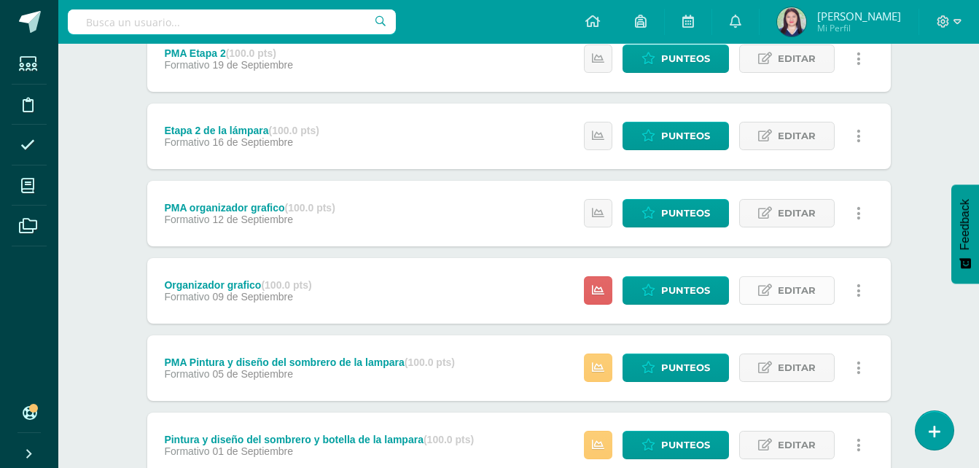
scroll to position [372, 0]
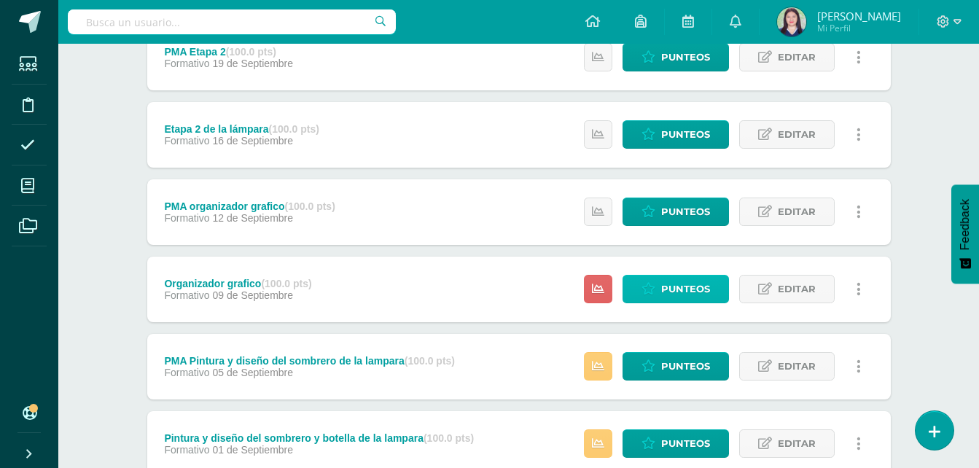
click at [669, 297] on span "Punteos" at bounding box center [685, 288] width 49 height 27
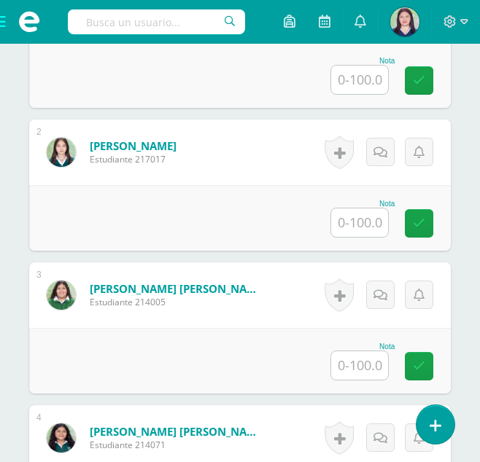
scroll to position [591, 0]
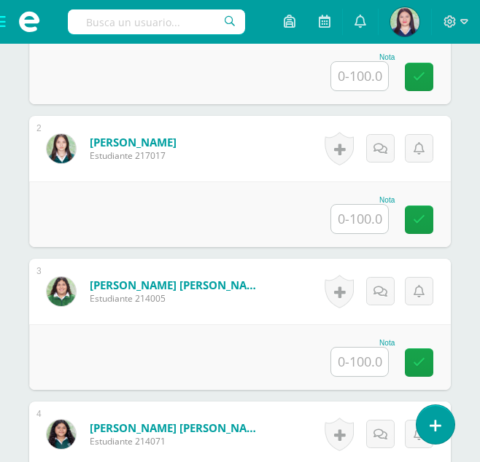
click at [364, 353] on input "text" at bounding box center [359, 362] width 57 height 28
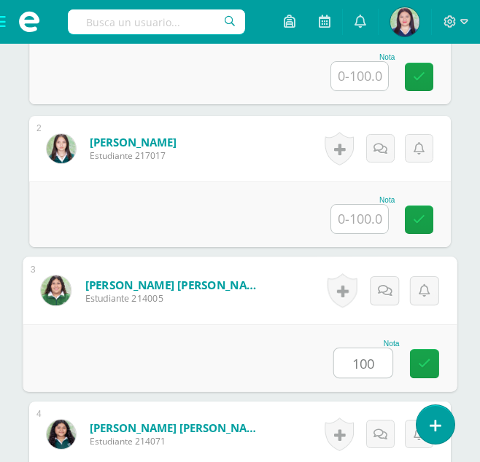
type input "100"
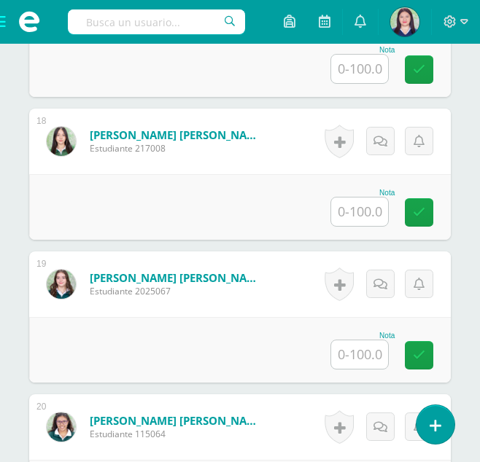
scroll to position [2885, 0]
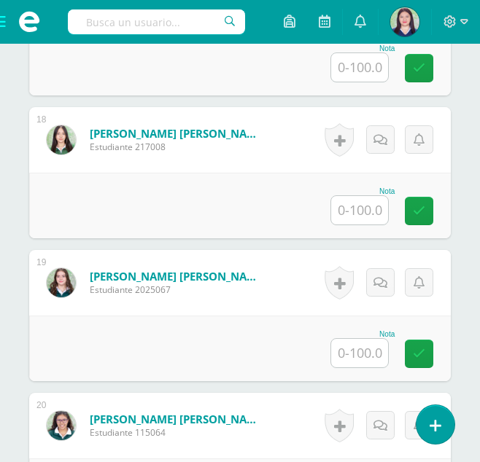
click at [356, 217] on input "text" at bounding box center [359, 210] width 57 height 28
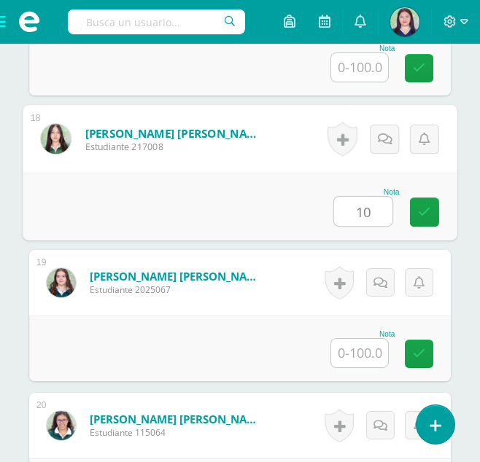
type input "100"
click at [416, 206] on link at bounding box center [424, 212] width 29 height 29
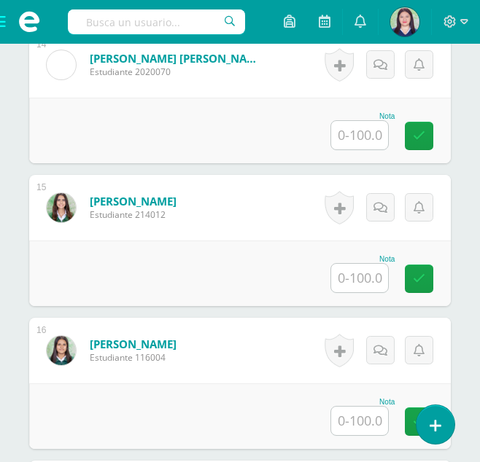
scroll to position [2386, 0]
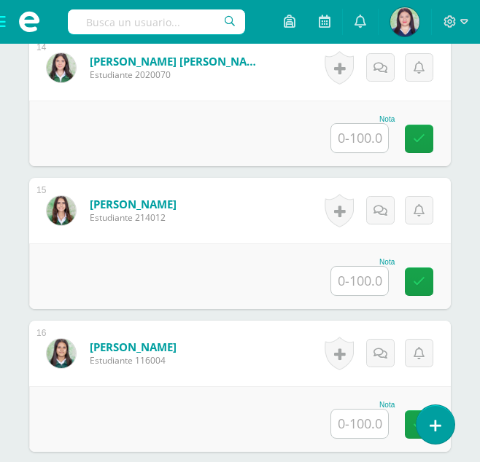
click at [353, 273] on input "text" at bounding box center [359, 281] width 57 height 28
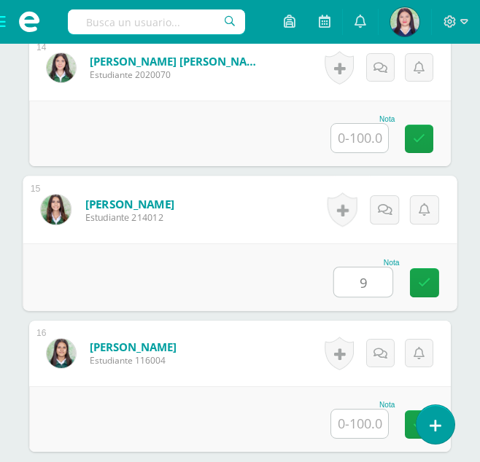
type input "95"
click at [426, 279] on icon at bounding box center [424, 282] width 13 height 12
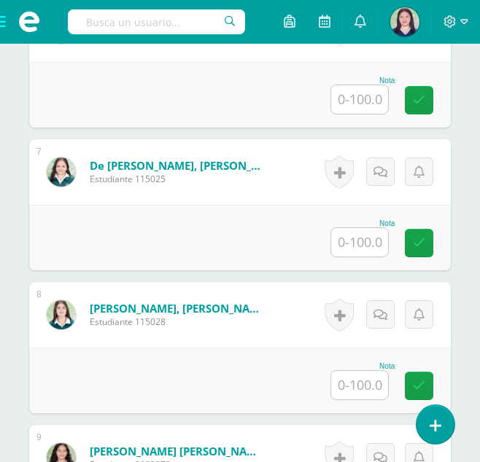
scroll to position [1286, 0]
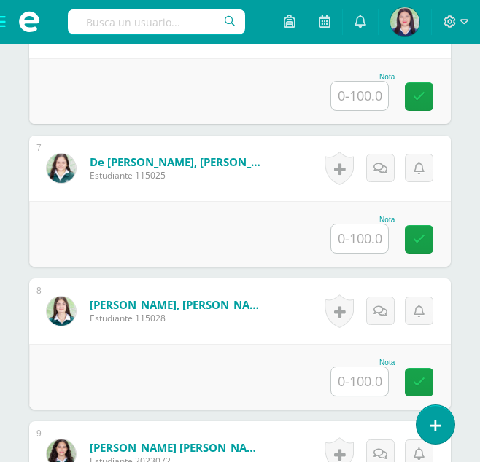
click at [368, 238] on input "text" at bounding box center [359, 238] width 57 height 28
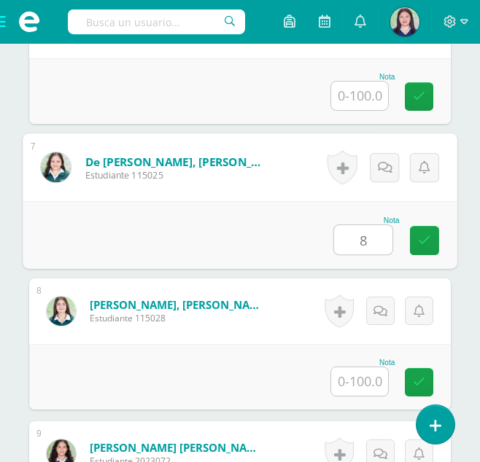
type input "85"
click at [432, 235] on link at bounding box center [424, 240] width 29 height 29
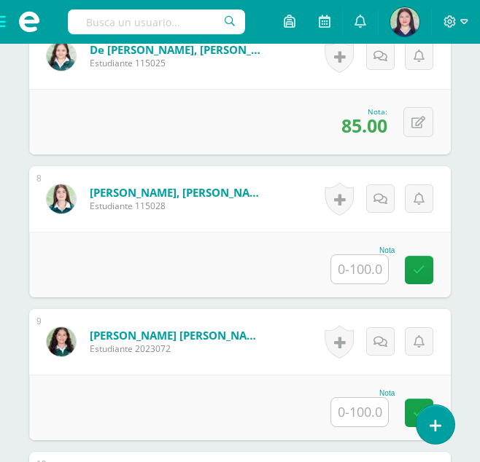
scroll to position [1401, 0]
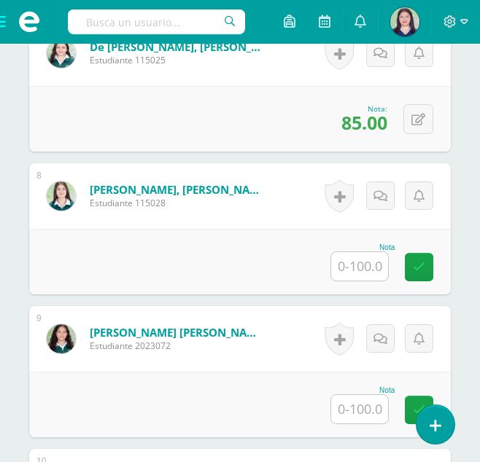
click at [355, 406] on input "text" at bounding box center [359, 409] width 57 height 28
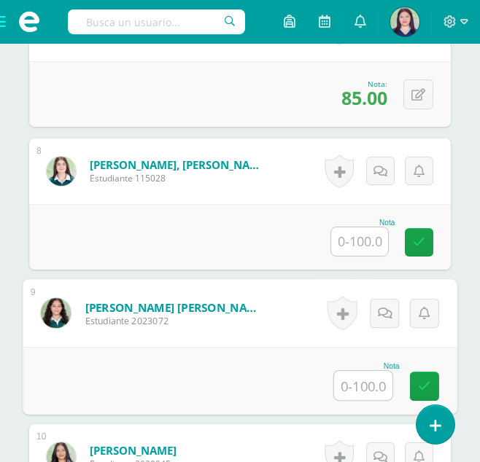
scroll to position [1453, 0]
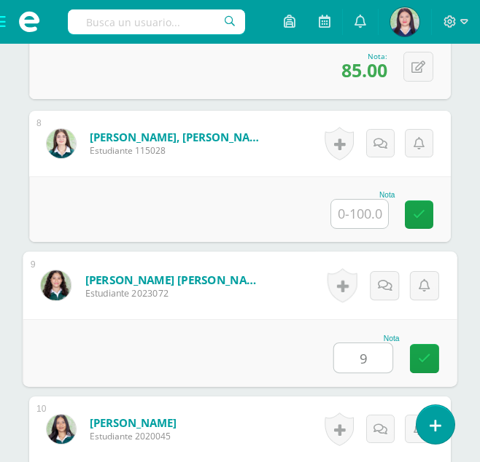
type input "95"
click at [432, 353] on link at bounding box center [424, 358] width 29 height 29
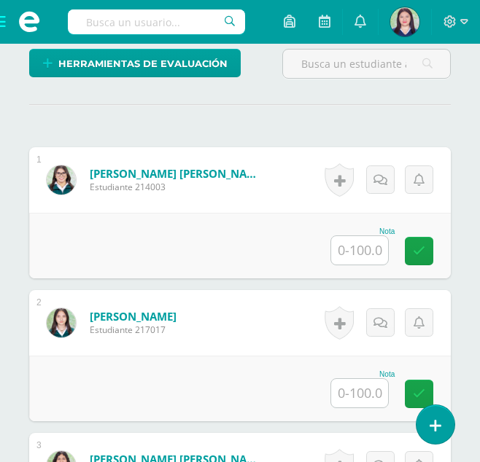
scroll to position [418, 0]
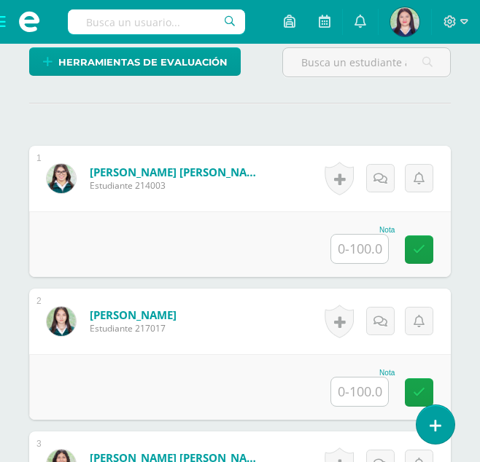
click at [362, 397] on input "text" at bounding box center [359, 392] width 57 height 28
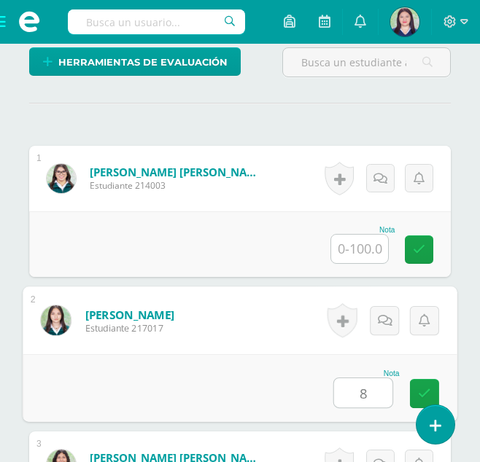
type input "85"
click at [420, 383] on link at bounding box center [424, 393] width 29 height 29
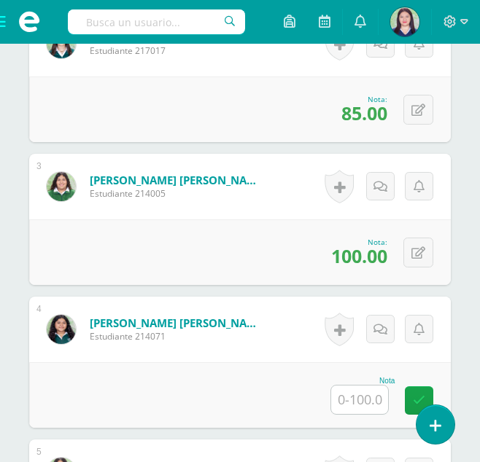
scroll to position [708, 0]
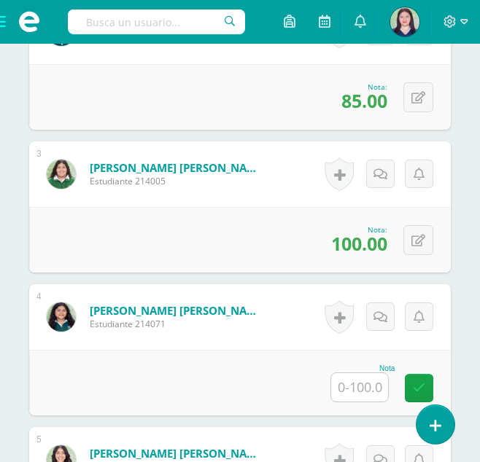
click at [361, 386] on input "text" at bounding box center [359, 387] width 57 height 28
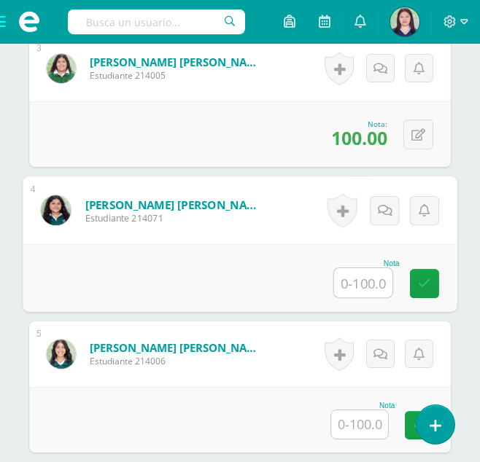
scroll to position [851, 0]
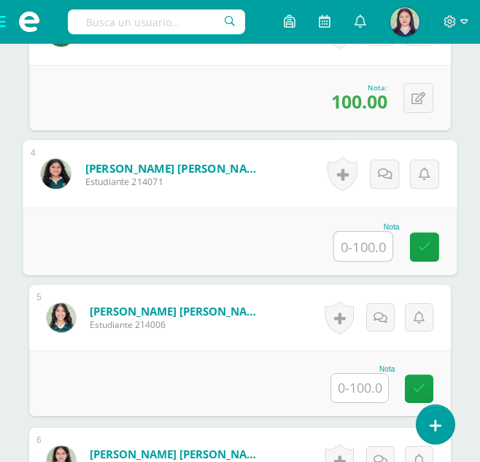
click at [359, 388] on input "text" at bounding box center [359, 388] width 57 height 28
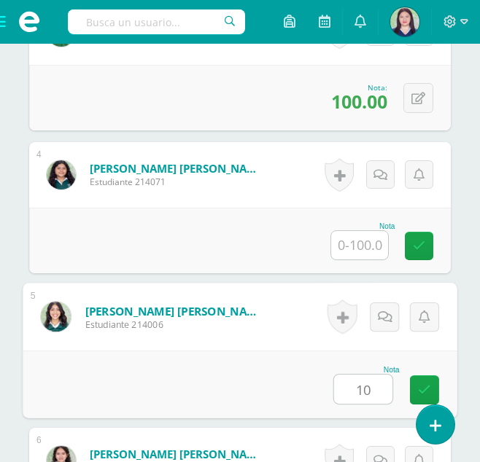
type input "100"
click at [421, 386] on icon at bounding box center [424, 389] width 13 height 12
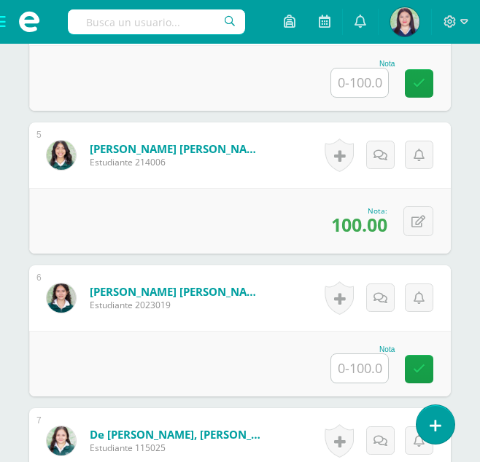
scroll to position [1022, 0]
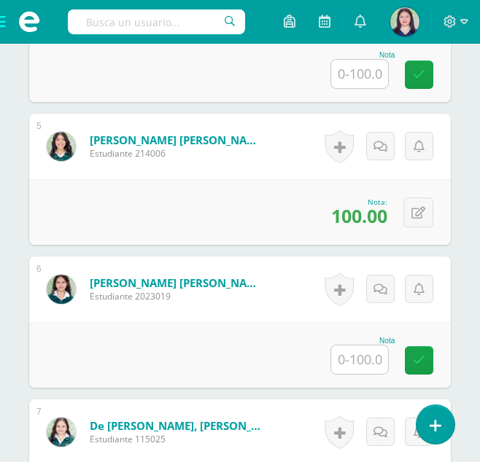
click at [359, 367] on input "text" at bounding box center [359, 359] width 57 height 28
click at [362, 364] on input "text" at bounding box center [359, 359] width 57 height 28
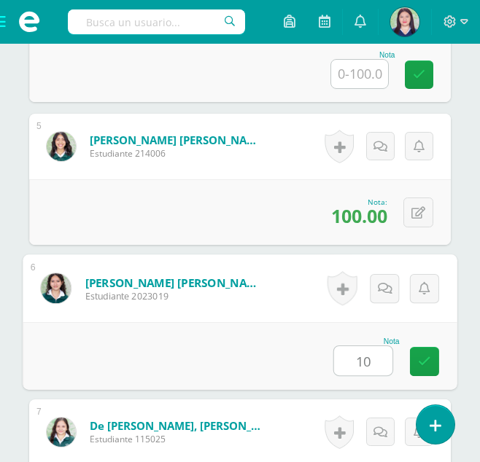
type input "100"
click at [418, 358] on icon at bounding box center [424, 361] width 13 height 12
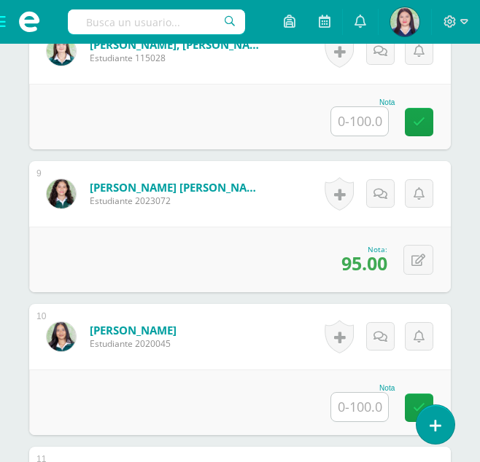
scroll to position [1547, 0]
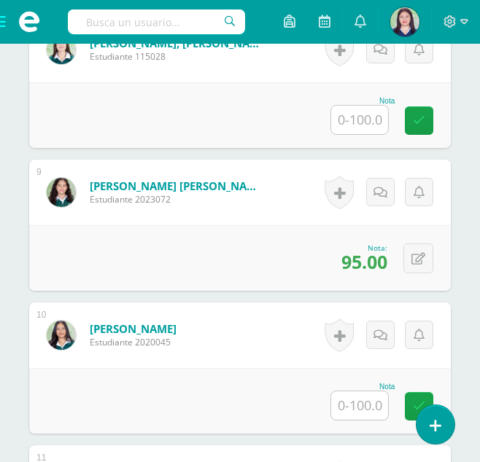
click at [356, 399] on input "text" at bounding box center [359, 405] width 57 height 28
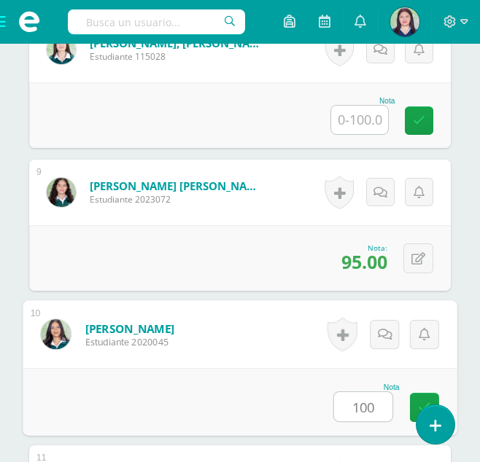
type input "100"
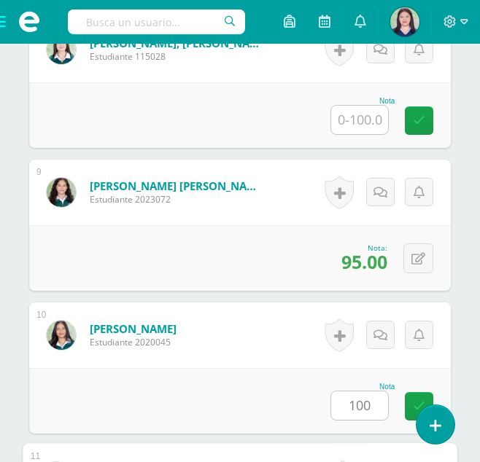
scroll to position [1864, 0]
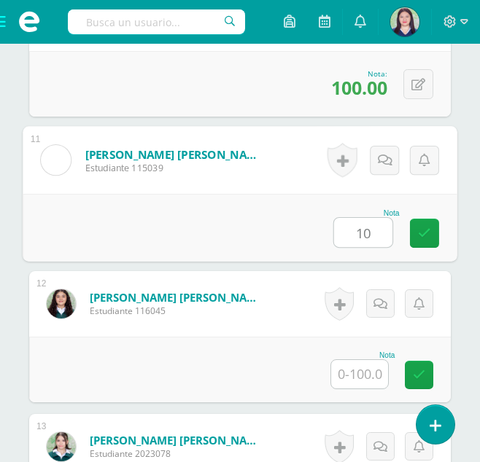
type input "100"
click at [423, 219] on link at bounding box center [424, 233] width 29 height 29
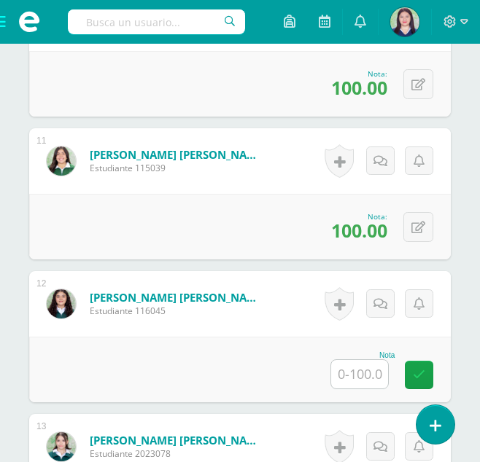
click at [370, 370] on input "text" at bounding box center [359, 374] width 57 height 28
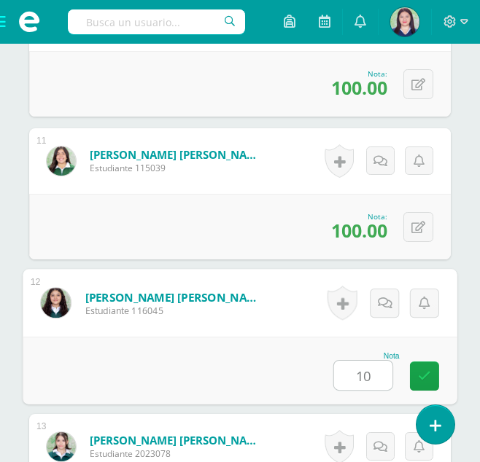
type input "100"
click at [428, 365] on link at bounding box center [424, 375] width 29 height 29
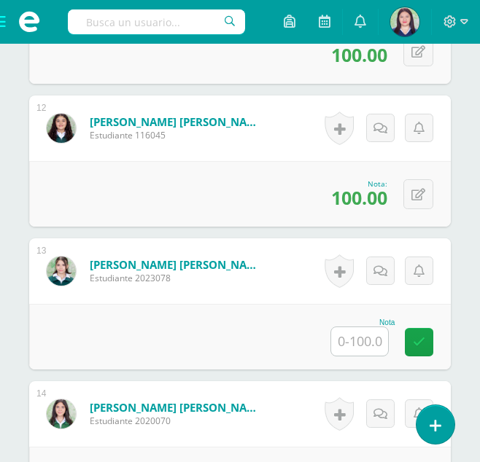
scroll to position [2052, 0]
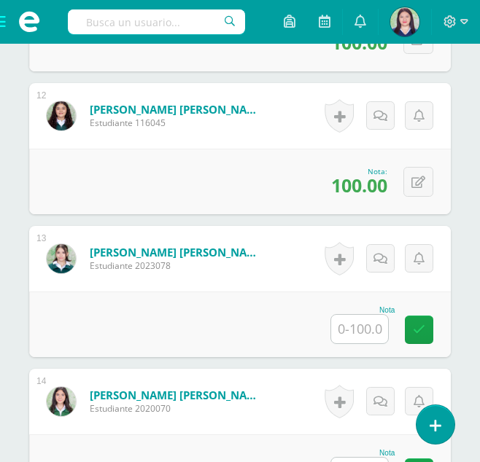
click at [360, 335] on input "text" at bounding box center [359, 329] width 57 height 28
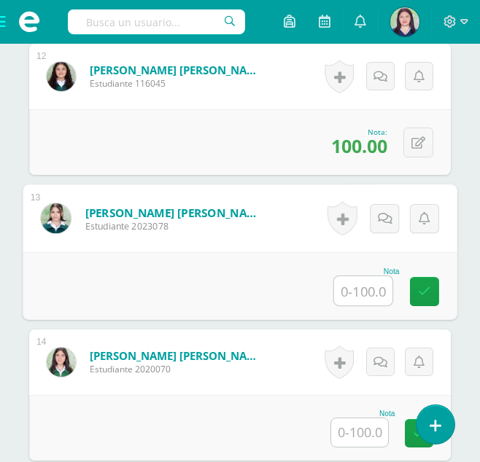
scroll to position [2120, 0]
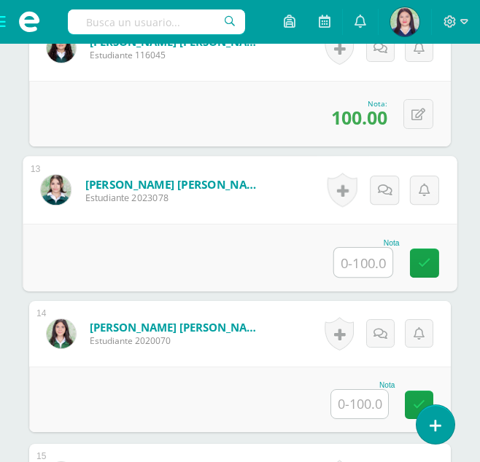
click at [355, 401] on input "text" at bounding box center [359, 404] width 57 height 28
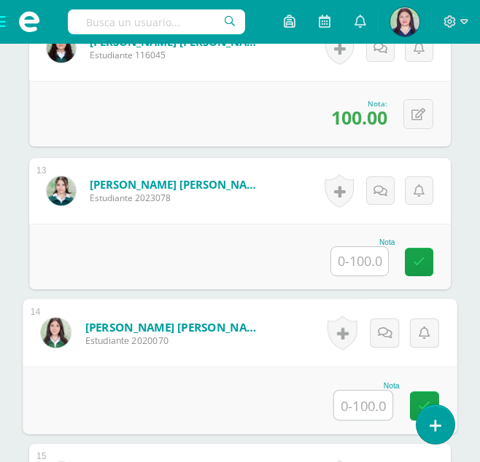
click at [362, 399] on input "text" at bounding box center [363, 405] width 58 height 29
type input "85"
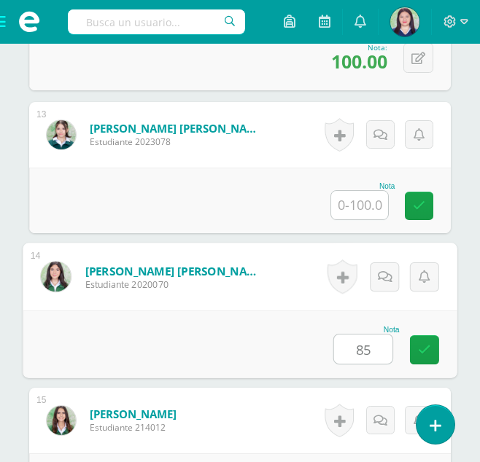
scroll to position [2277, 0]
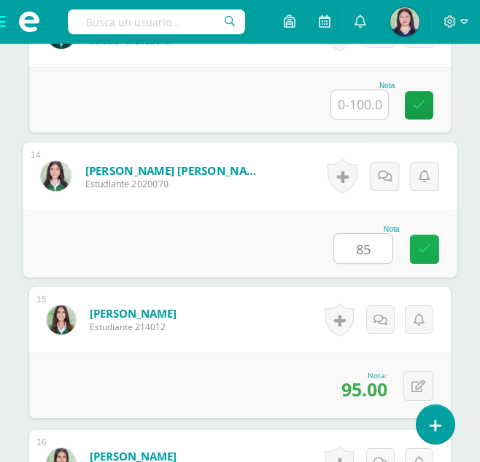
click at [433, 236] on link at bounding box center [424, 249] width 29 height 29
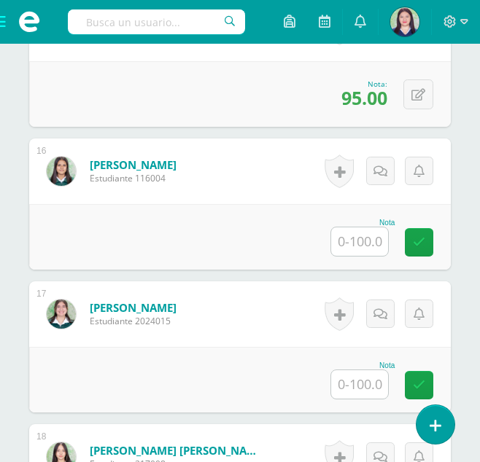
scroll to position [2646, 0]
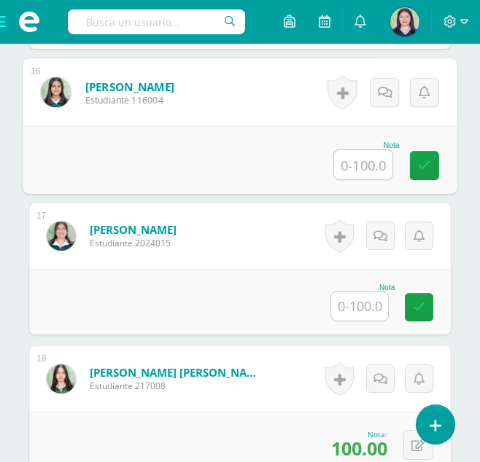
click at [373, 173] on input "text" at bounding box center [363, 164] width 58 height 29
type input "75"
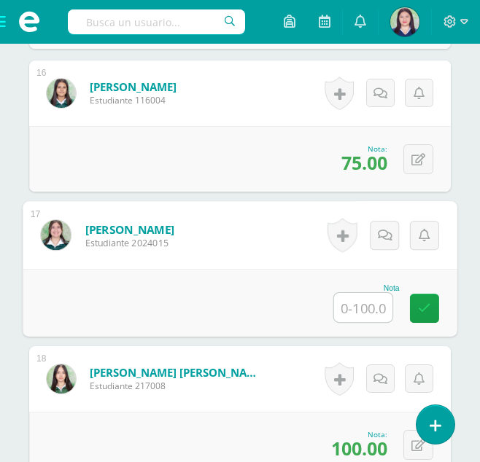
click at [354, 305] on input "text" at bounding box center [363, 307] width 58 height 29
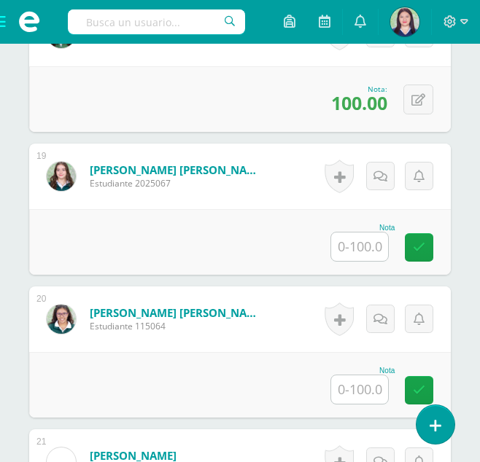
scroll to position [2993, 0]
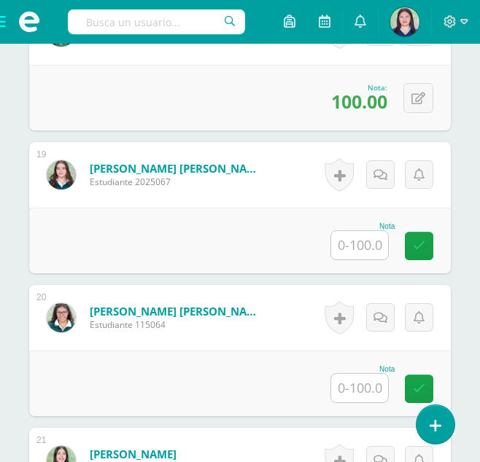
type input "100"
click at [344, 245] on input "text" at bounding box center [359, 245] width 57 height 28
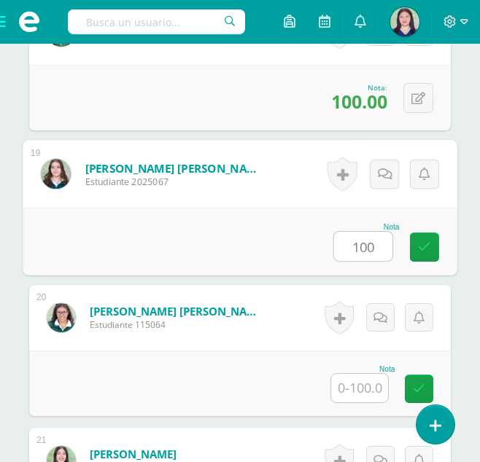
click at [344, 245] on input "100" at bounding box center [363, 246] width 58 height 29
type input "100100"
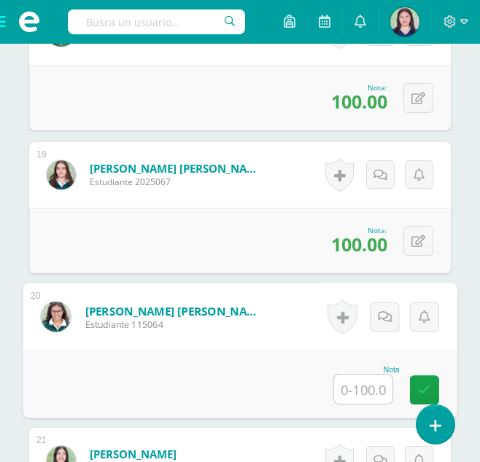
click at [364, 382] on input "text" at bounding box center [363, 389] width 58 height 29
type input "100"
click at [434, 394] on link at bounding box center [424, 389] width 29 height 29
click at [431, 394] on link at bounding box center [424, 389] width 29 height 29
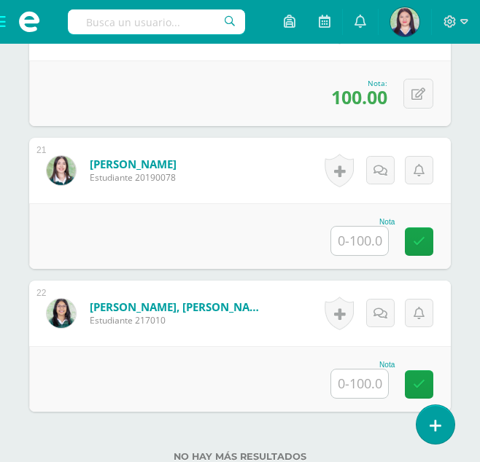
scroll to position [3299, 0]
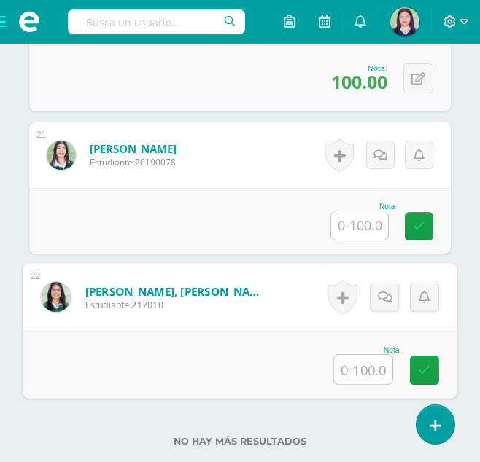
click at [375, 366] on input "text" at bounding box center [363, 369] width 58 height 29
click at [368, 375] on input "text" at bounding box center [363, 369] width 58 height 29
type input "95"
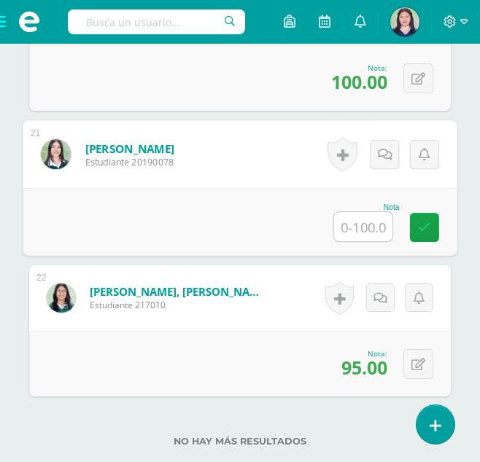
click at [354, 231] on input "text" at bounding box center [363, 226] width 58 height 29
type input "7"
type input "95"
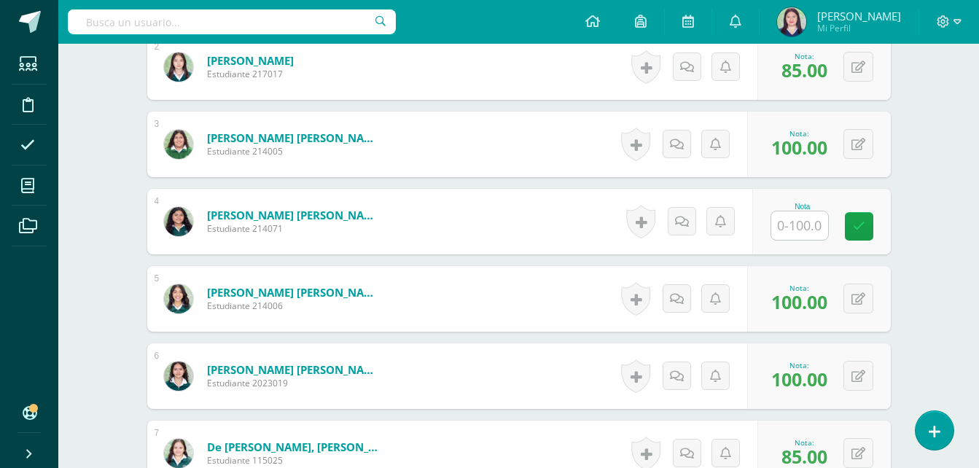
scroll to position [0, 0]
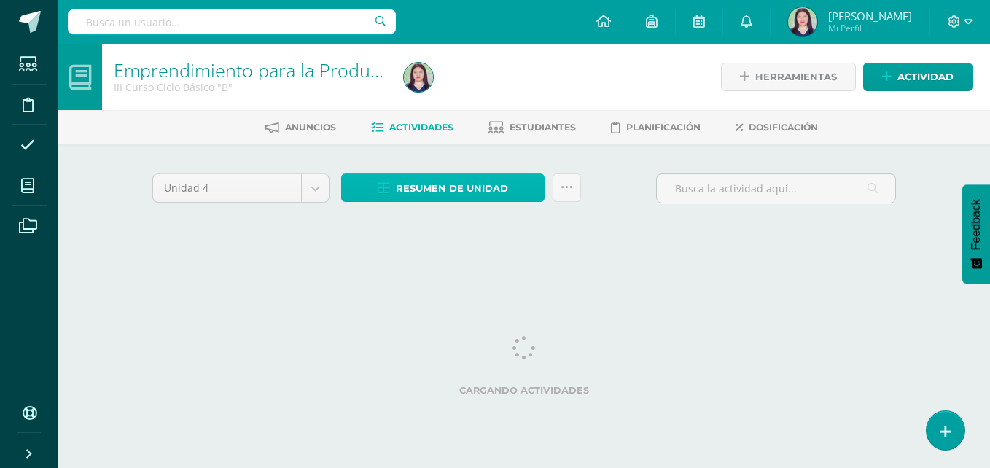
click at [431, 193] on span "Resumen de unidad" at bounding box center [452, 188] width 112 height 27
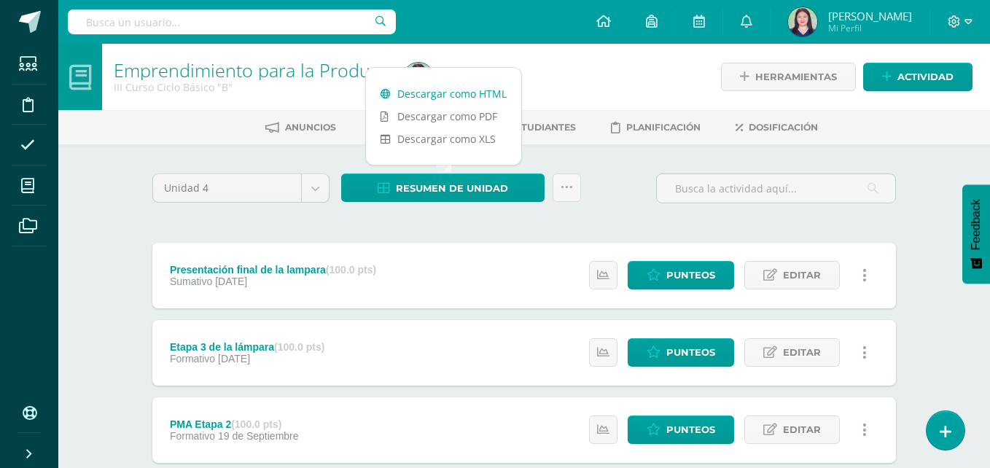
click at [412, 91] on link "Descargar como HTML" at bounding box center [443, 93] width 155 height 23
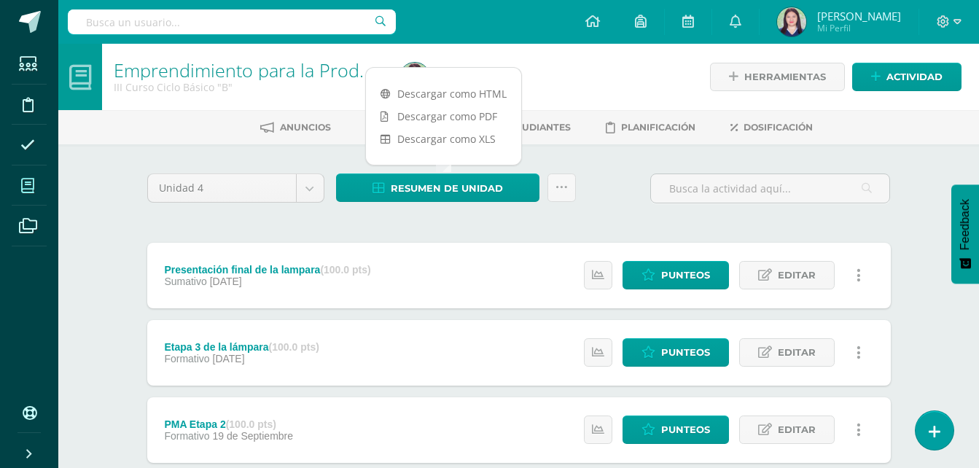
click at [15, 184] on span at bounding box center [28, 185] width 33 height 33
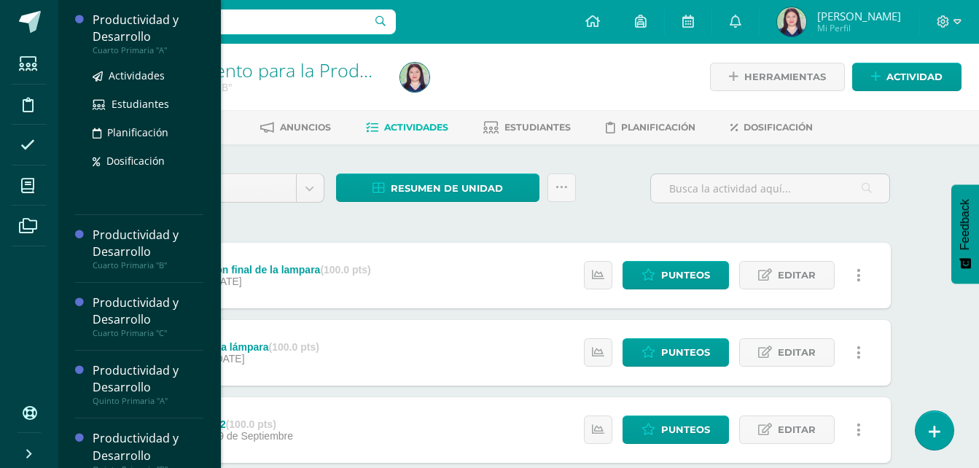
click at [106, 42] on div "Productividad y Desarrollo" at bounding box center [148, 29] width 111 height 34
click at [117, 78] on span "Actividades" at bounding box center [137, 76] width 56 height 14
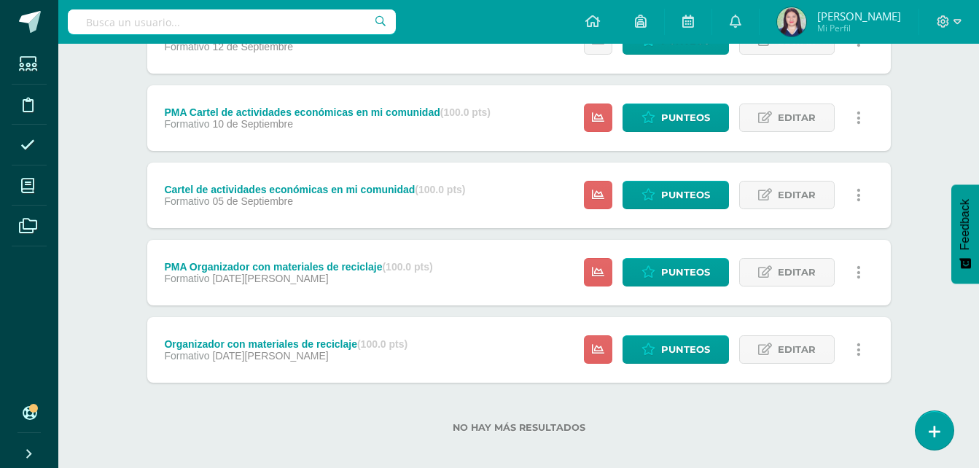
scroll to position [391, 0]
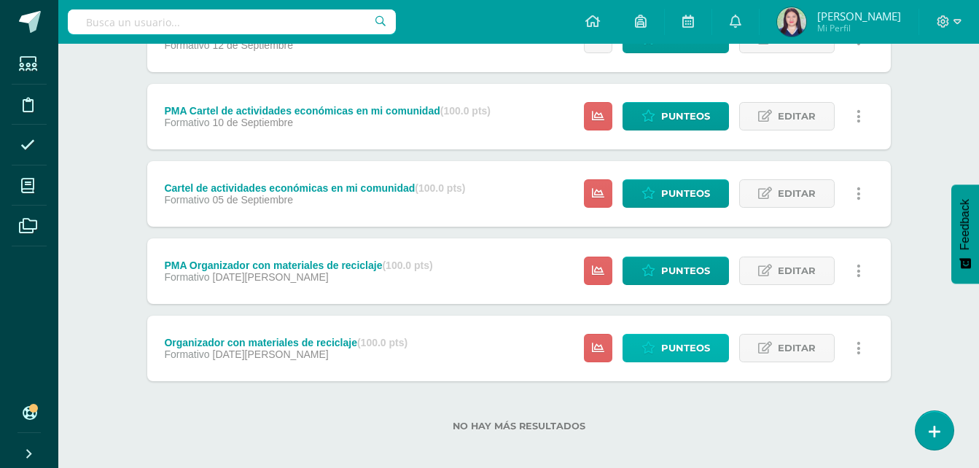
click at [673, 347] on span "Punteos" at bounding box center [685, 348] width 49 height 27
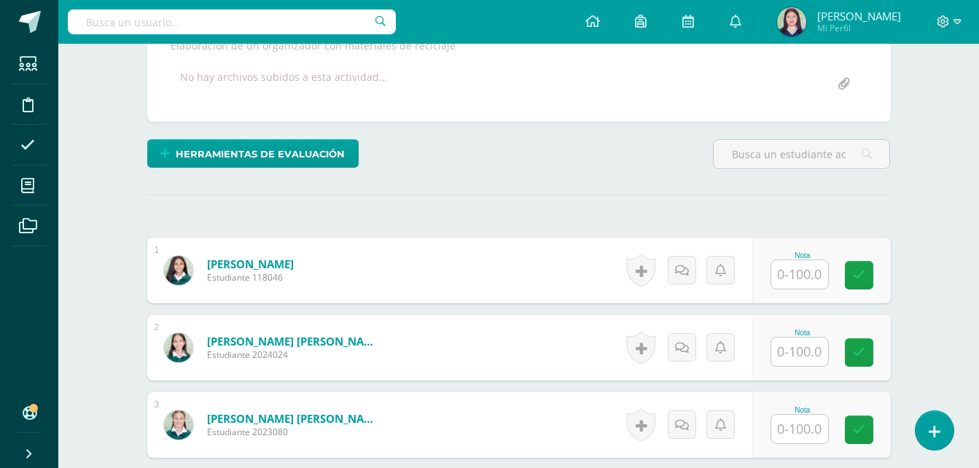
scroll to position [281, 0]
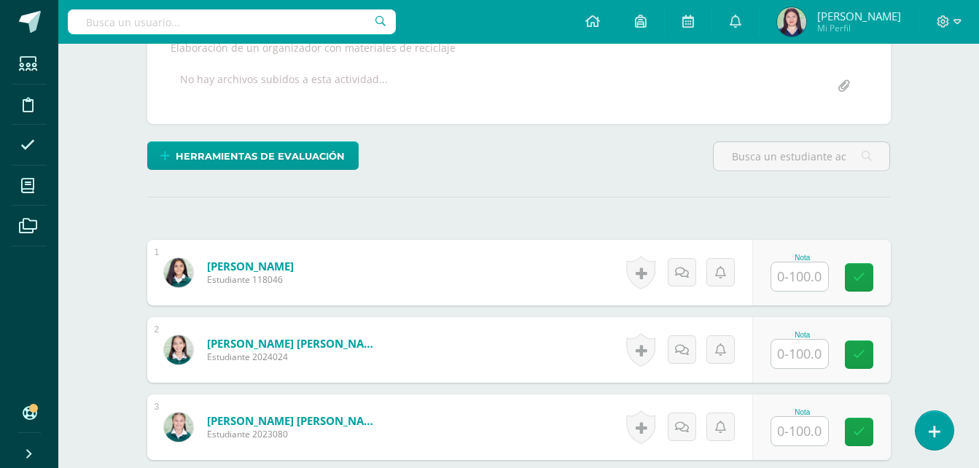
click at [799, 272] on input "text" at bounding box center [799, 276] width 57 height 28
type input "100"
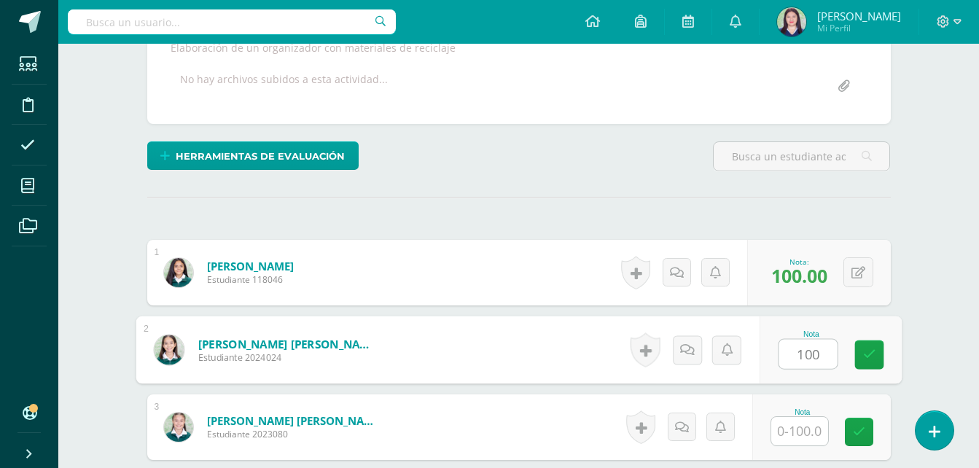
type input "100"
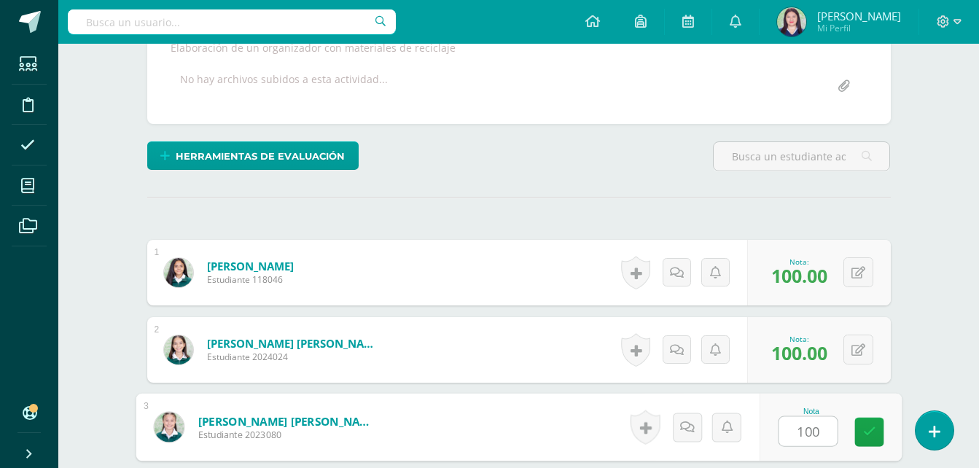
type input "100"
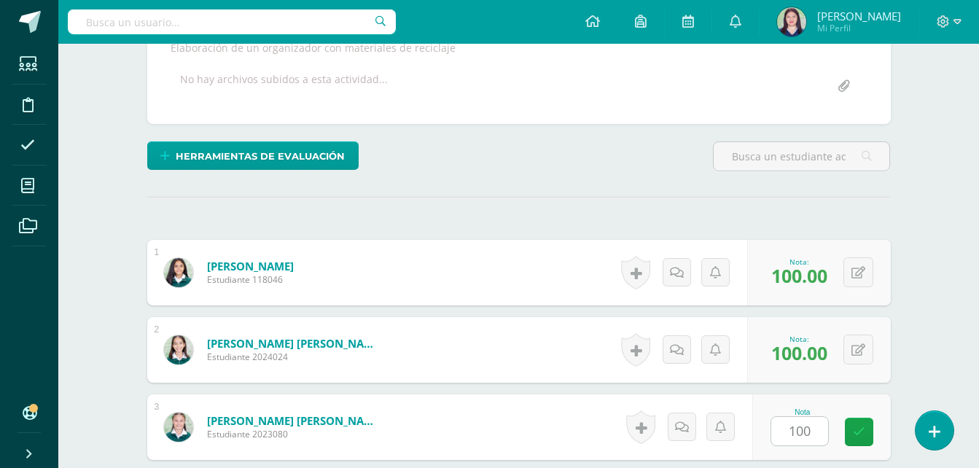
scroll to position [555, 0]
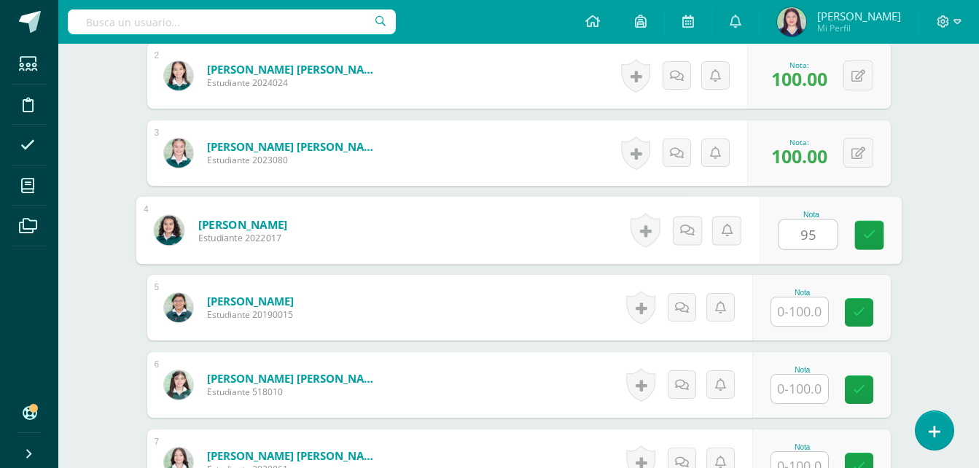
type input "95"
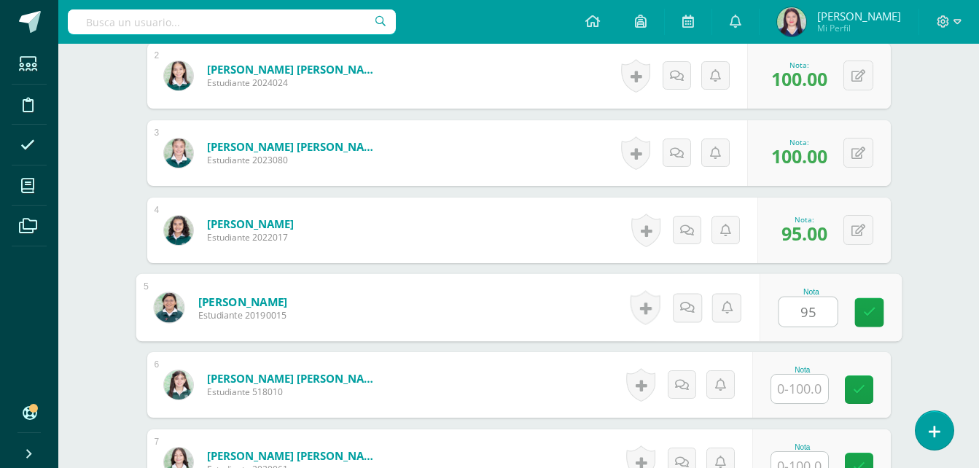
type input "95"
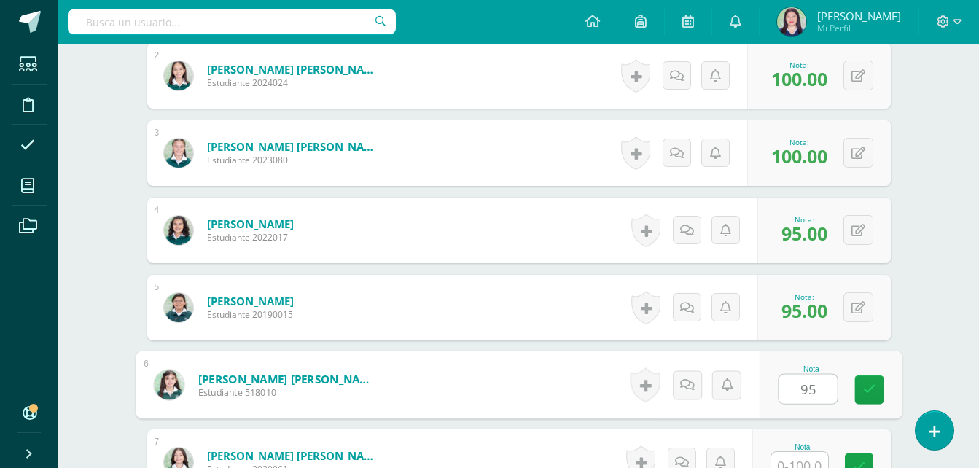
type input "95"
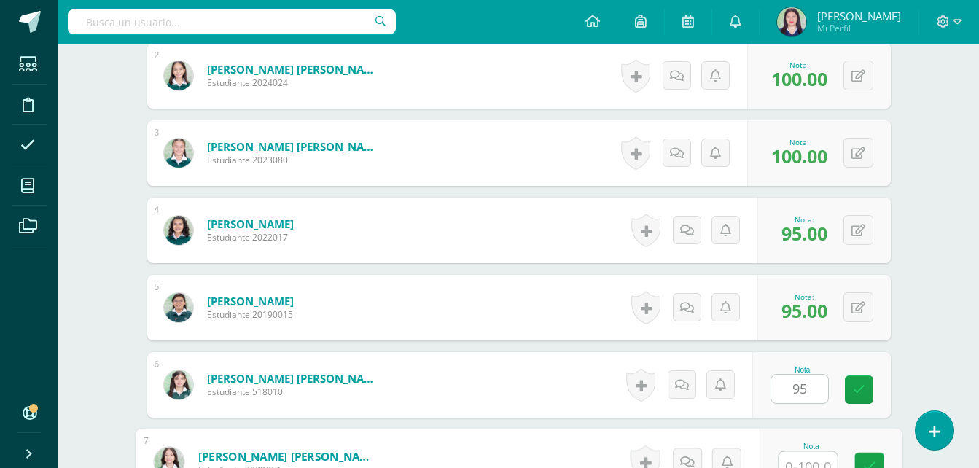
scroll to position [567, 0]
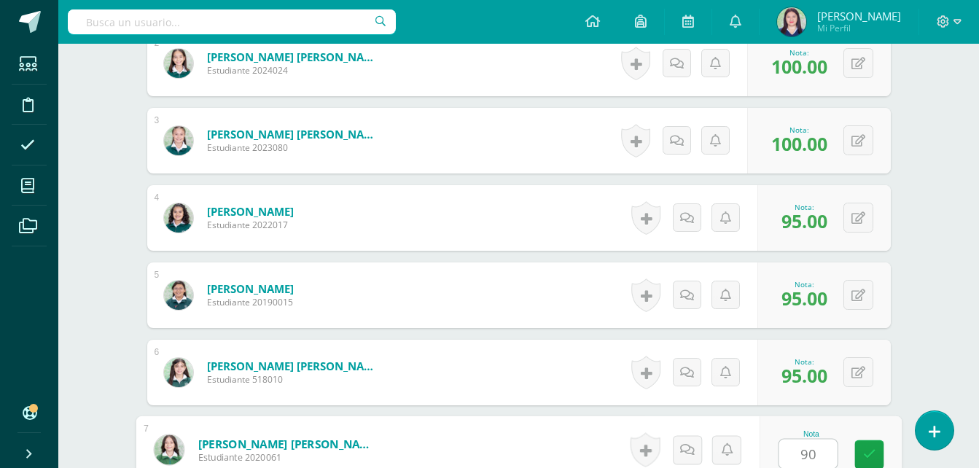
type input "90"
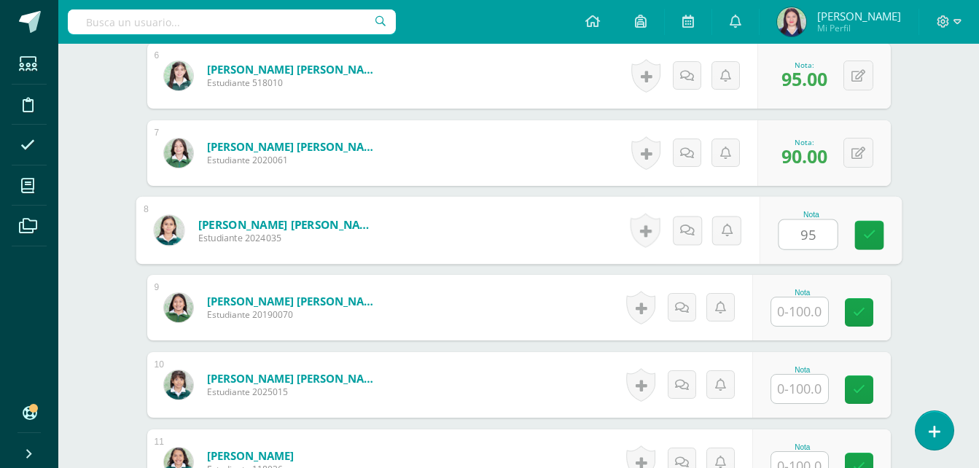
type input "95"
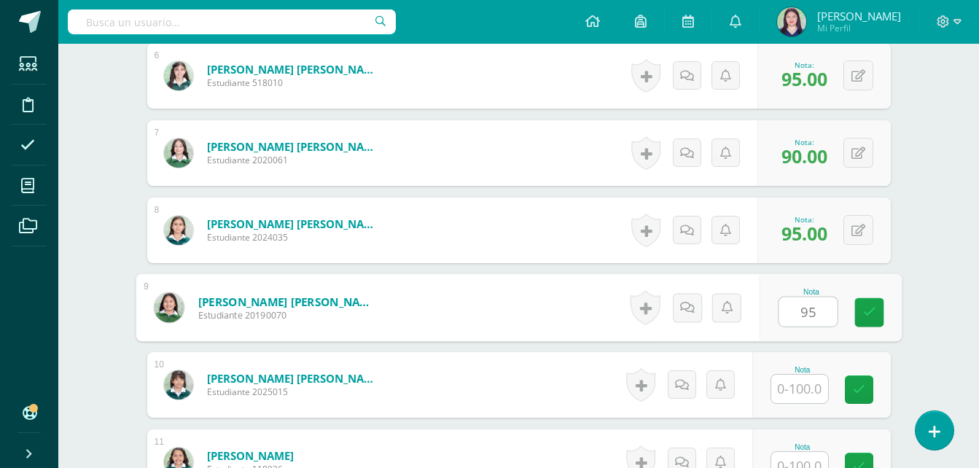
type input "95"
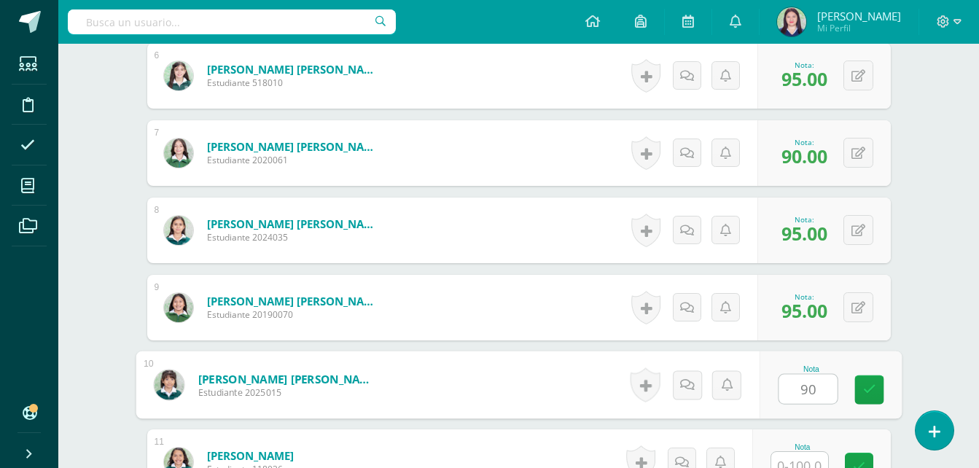
type input "90"
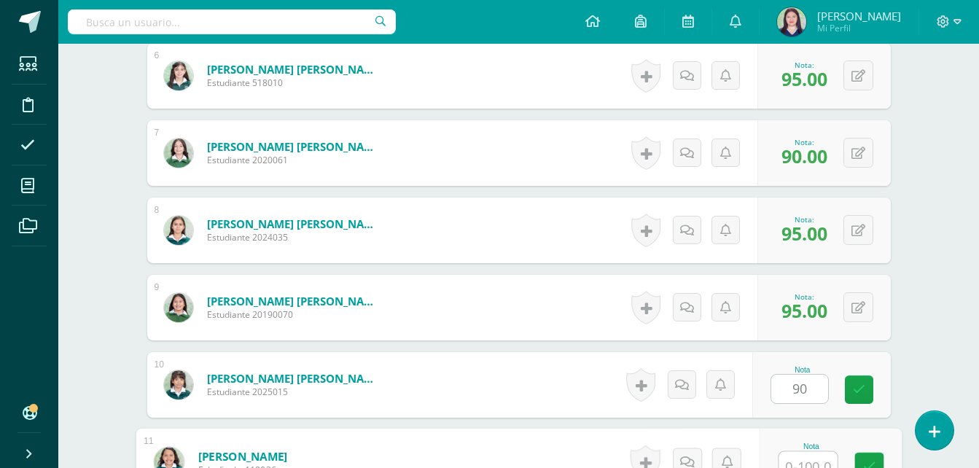
scroll to position [876, 0]
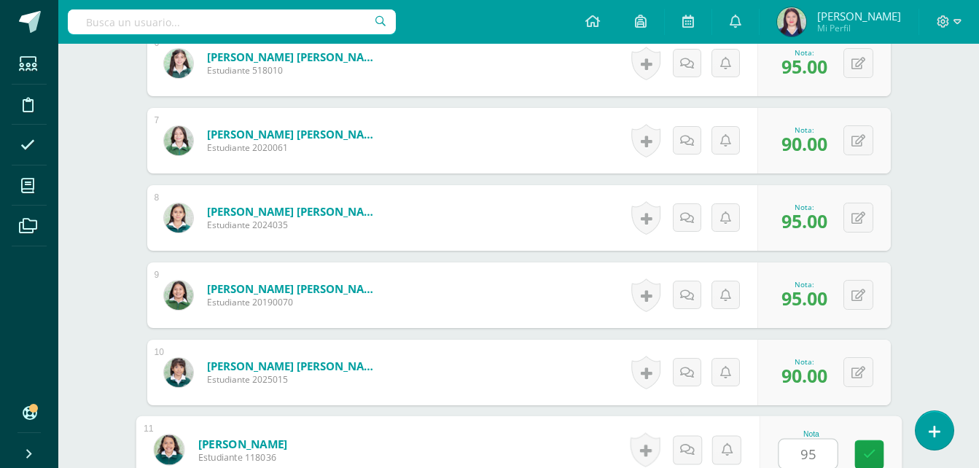
type input "95"
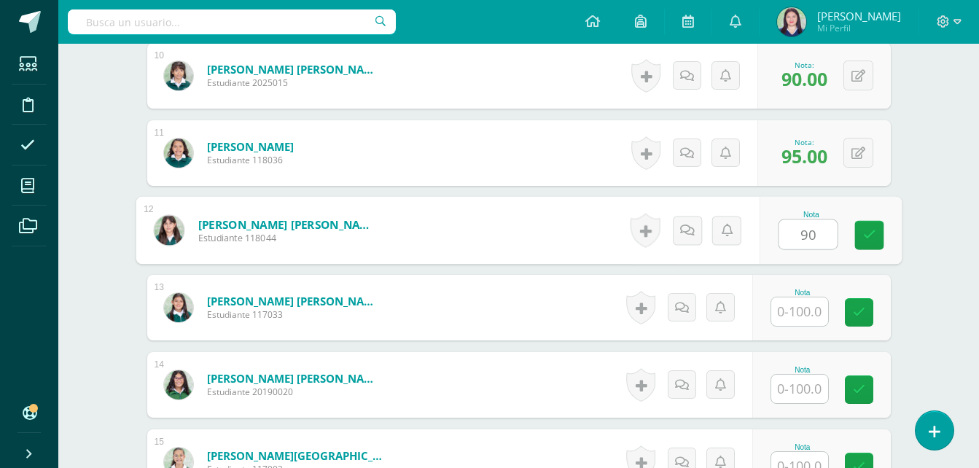
type input "90"
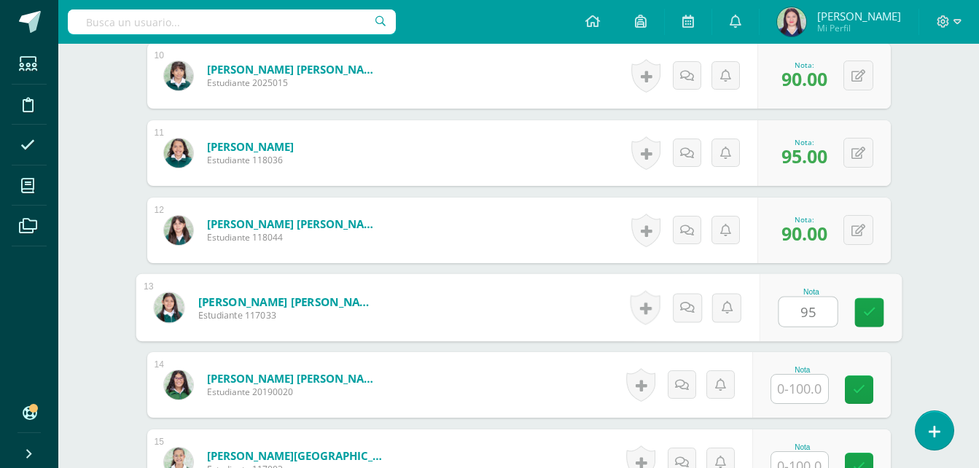
type input "95"
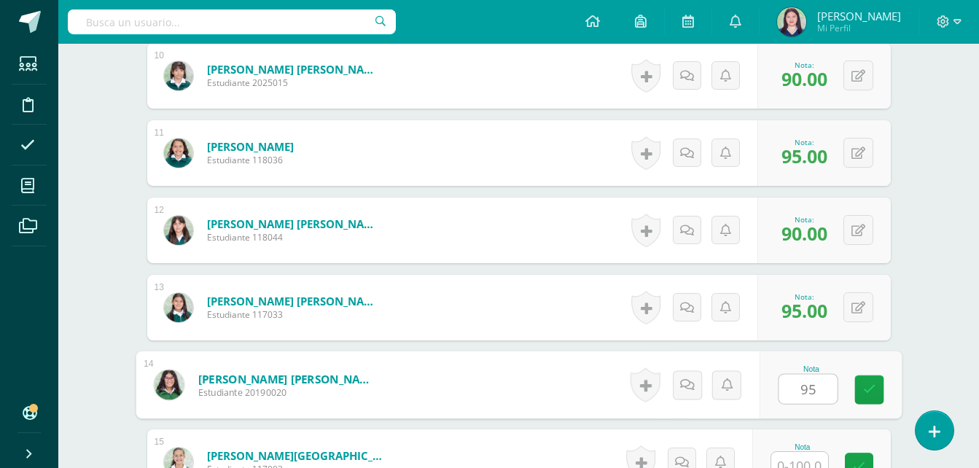
type input "95"
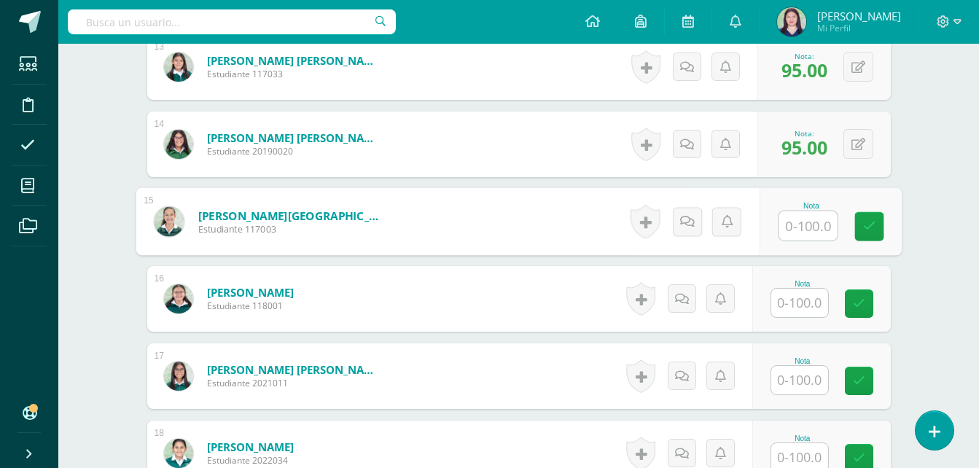
scroll to position [1414, 0]
type input "100"
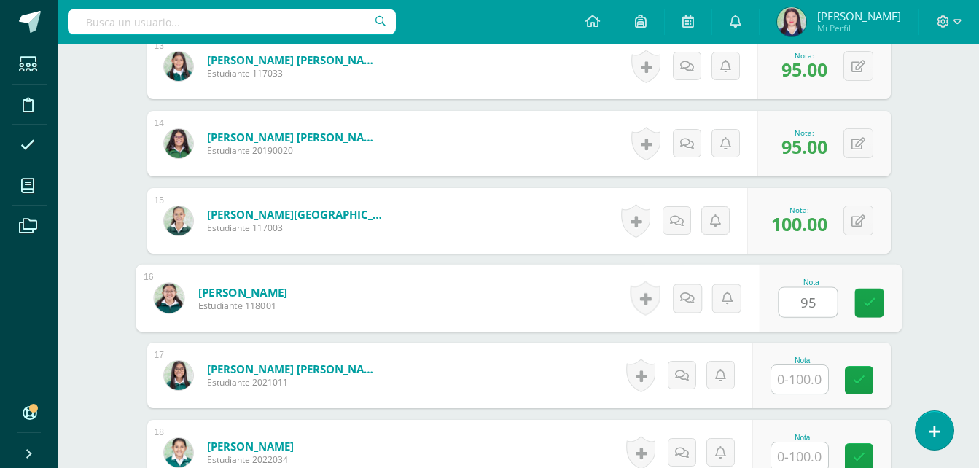
type input "95"
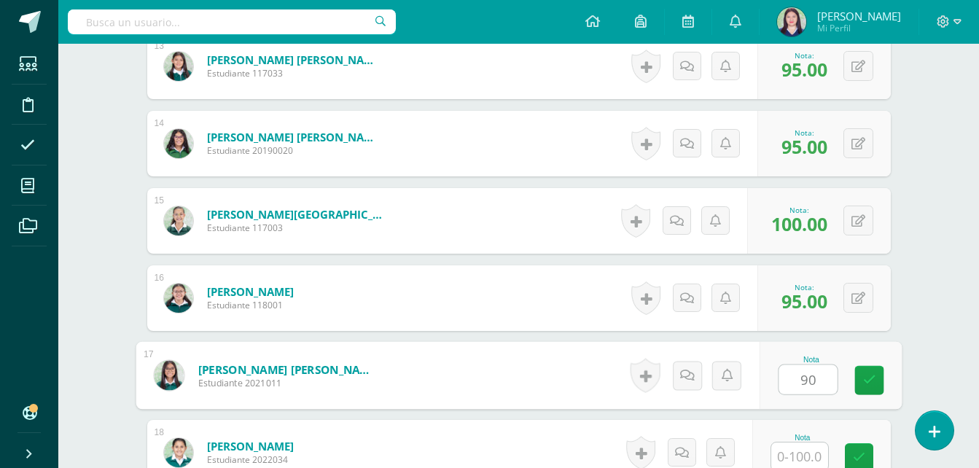
type input "90"
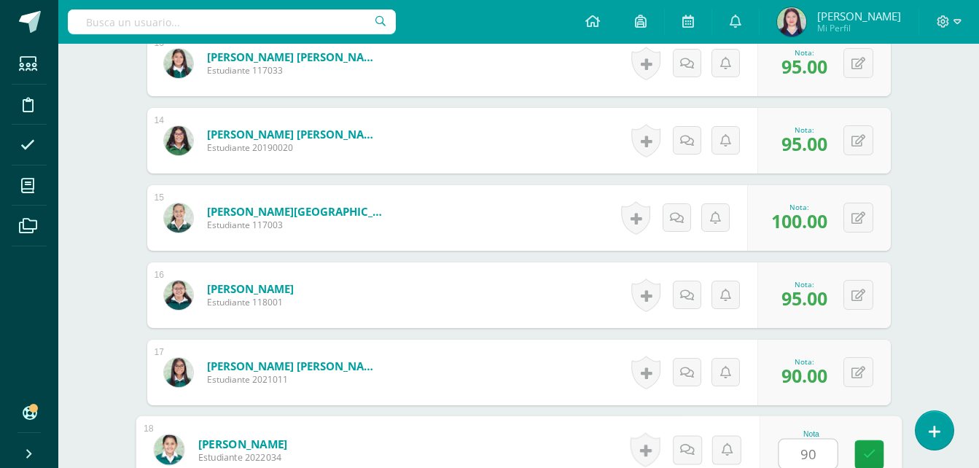
type input "9"
type input "90"
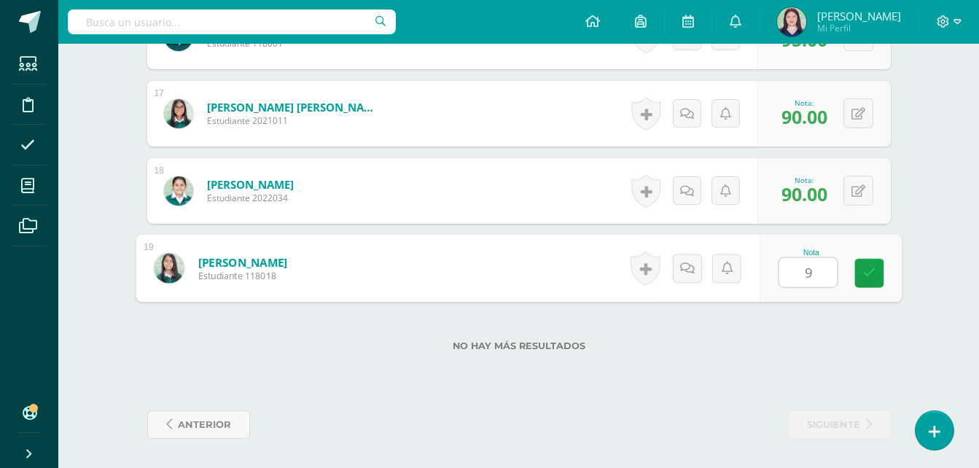
type input "95"
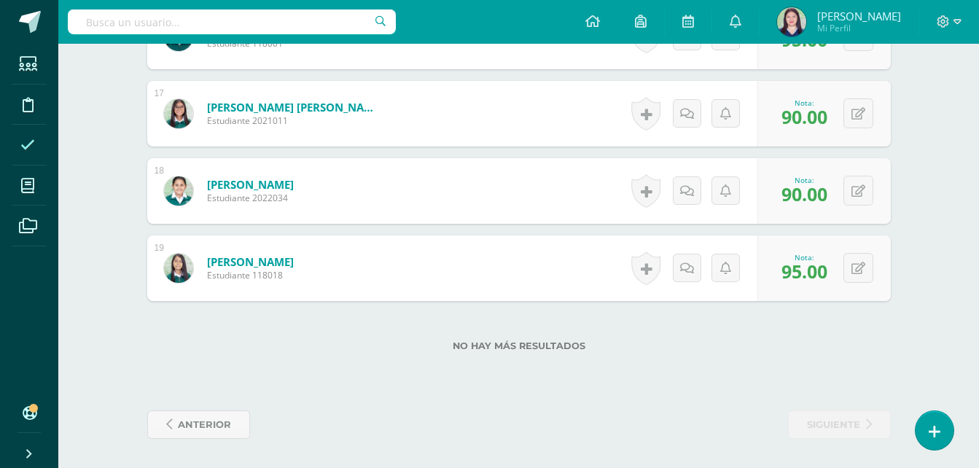
click at [28, 163] on link "Asistencia" at bounding box center [29, 145] width 35 height 41
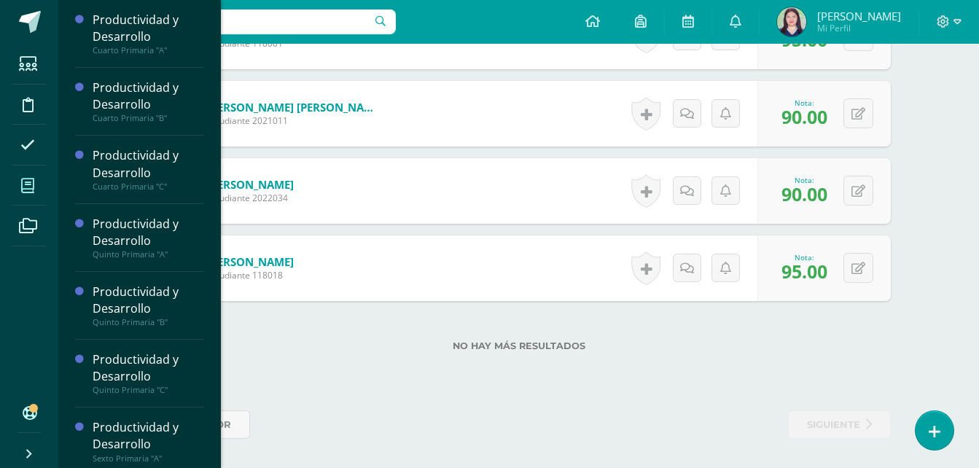
click at [28, 181] on icon at bounding box center [27, 186] width 13 height 15
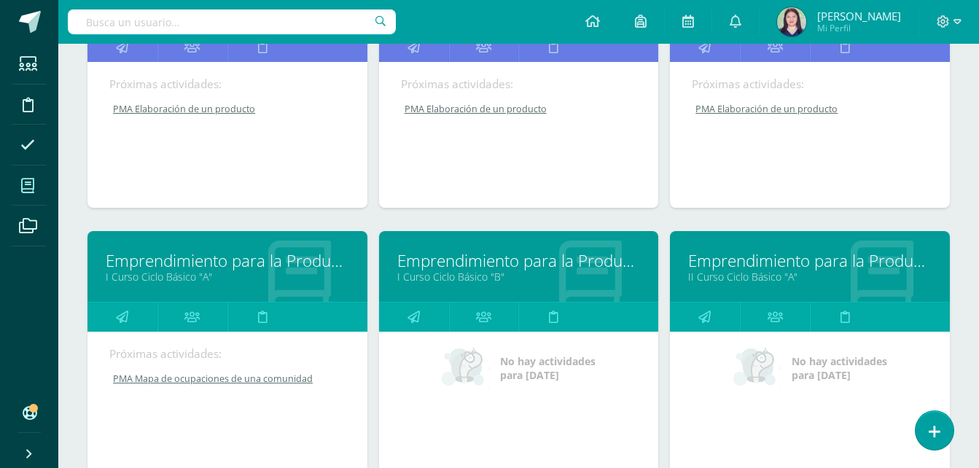
scroll to position [850, 0]
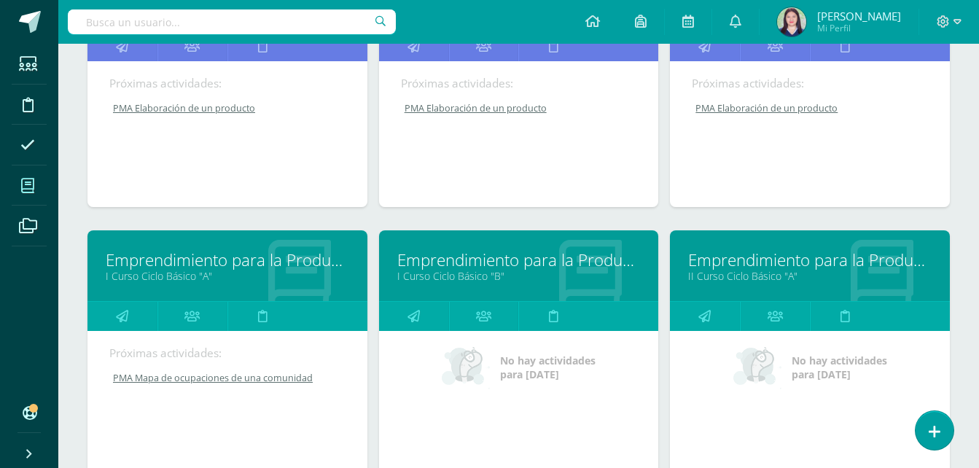
click at [861, 254] on link "Emprendimiento para la Productividad" at bounding box center [809, 260] width 243 height 23
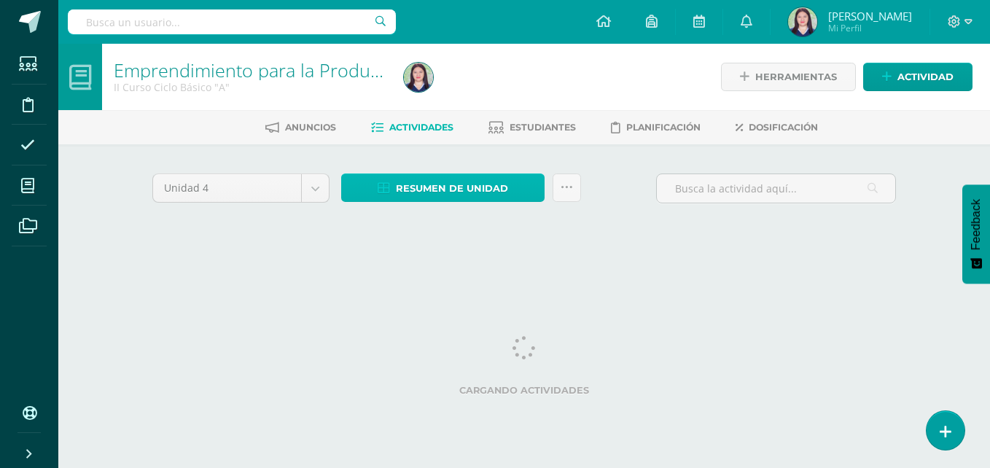
click at [461, 189] on span "Resumen de unidad" at bounding box center [452, 188] width 112 height 27
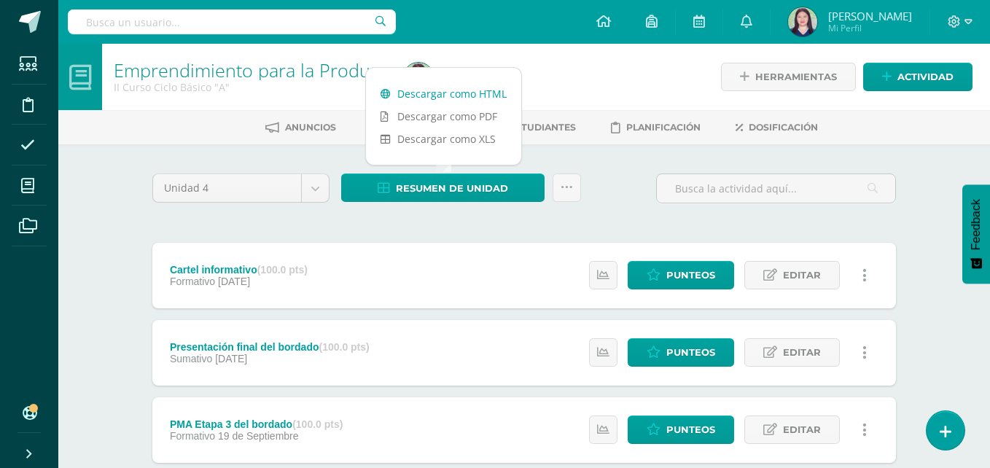
click at [501, 96] on link "Descargar como HTML" at bounding box center [443, 93] width 155 height 23
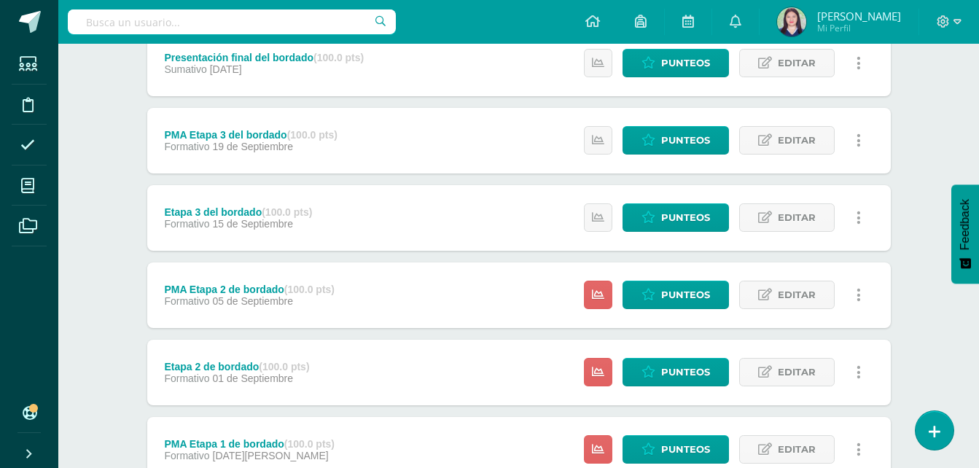
scroll to position [478, 0]
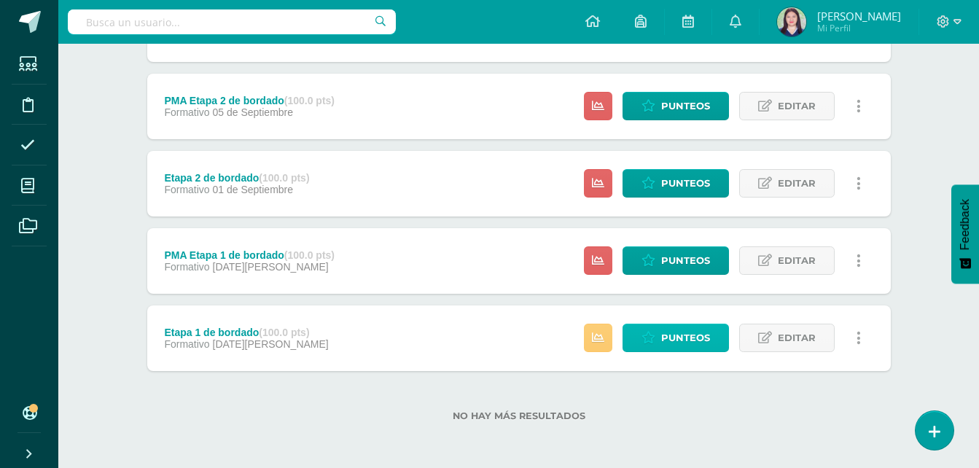
click at [668, 348] on span "Punteos" at bounding box center [685, 337] width 49 height 27
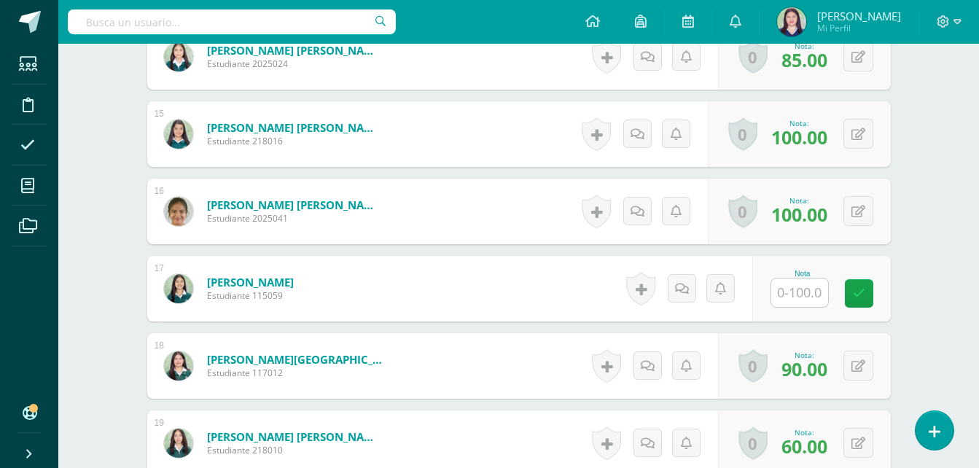
scroll to position [1505, 0]
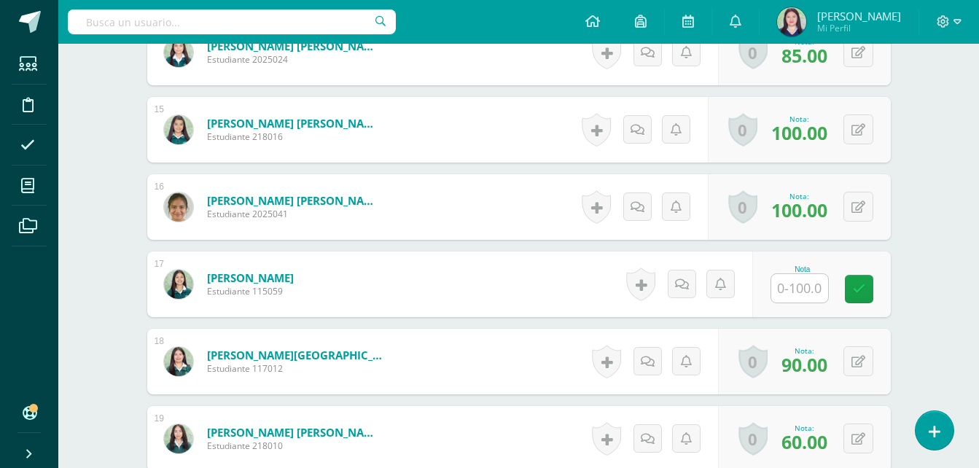
click at [804, 286] on input "text" at bounding box center [799, 288] width 57 height 28
type input "75"
click at [861, 298] on link at bounding box center [868, 289] width 29 height 29
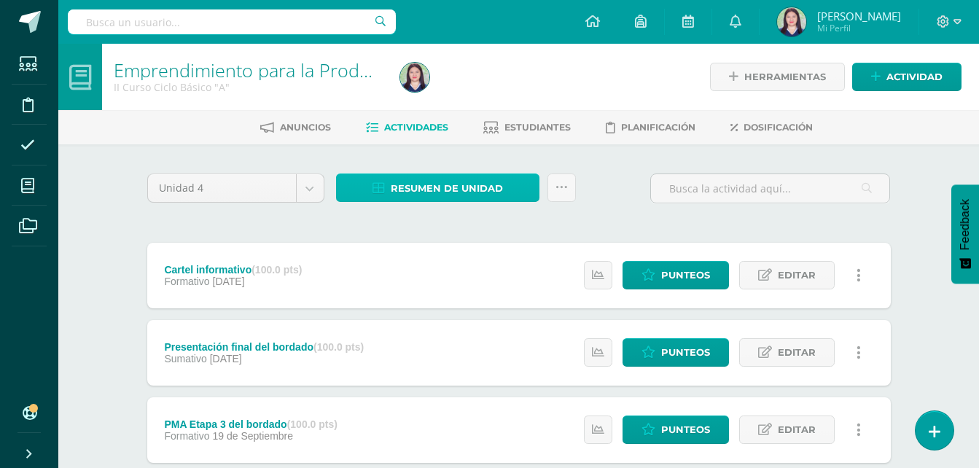
click at [434, 192] on span "Resumen de unidad" at bounding box center [447, 188] width 112 height 27
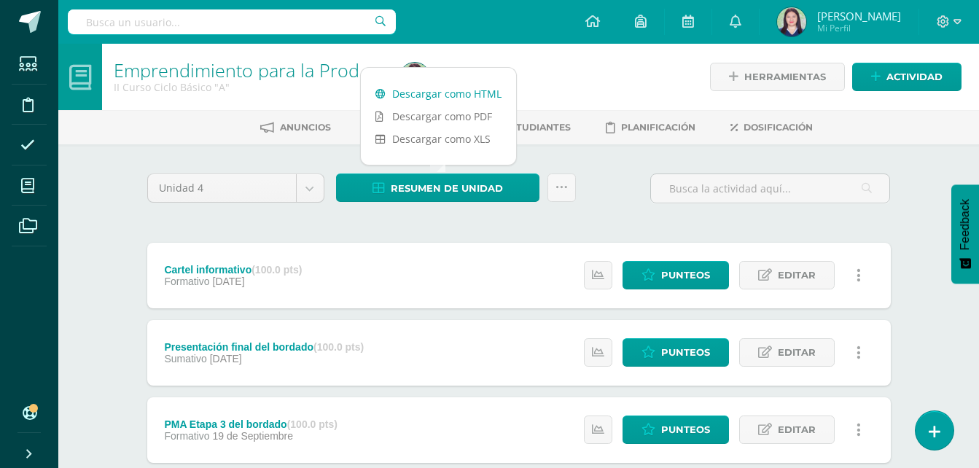
click at [397, 85] on link "Descargar como HTML" at bounding box center [438, 93] width 155 height 23
